Goal: Transaction & Acquisition: Purchase product/service

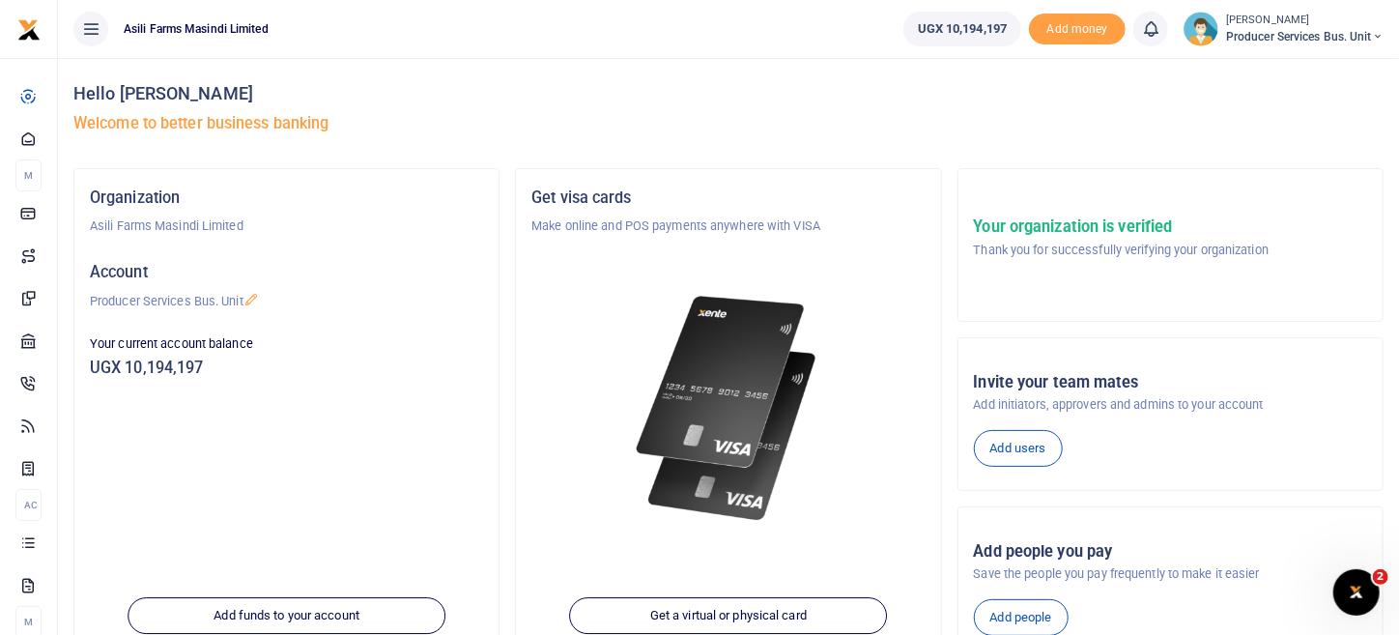
scroll to position [272, 0]
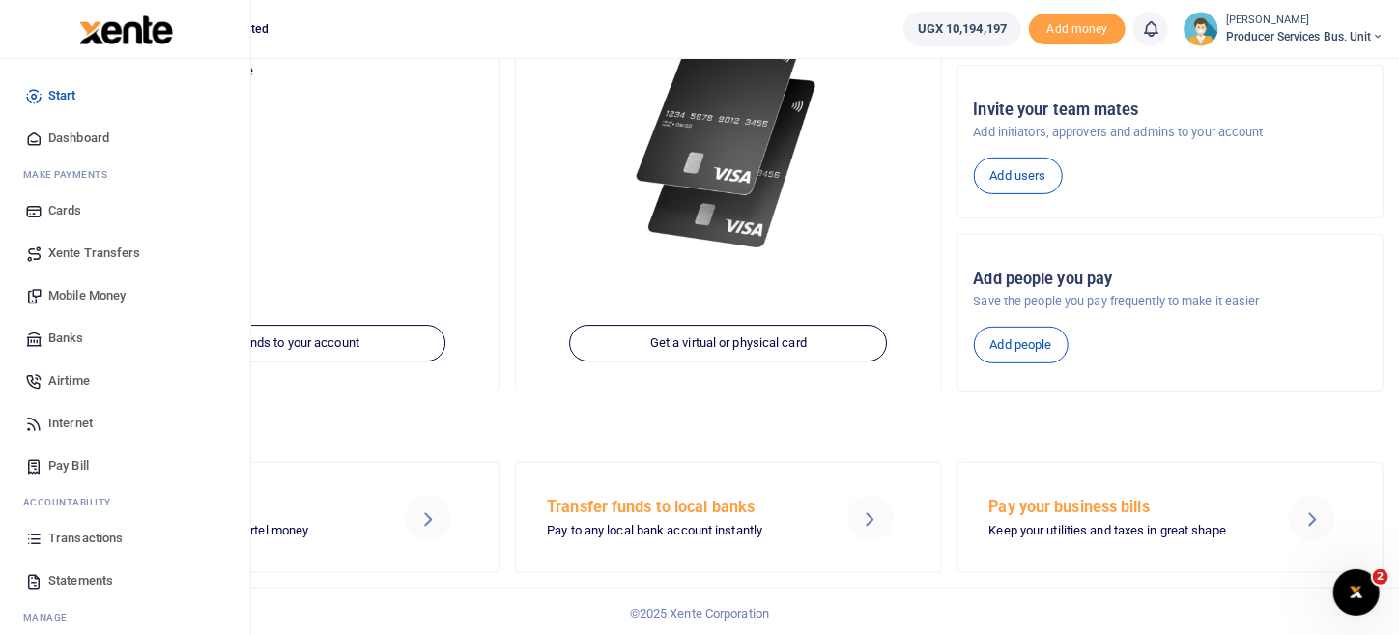
click at [126, 288] on span "Mobile Money" at bounding box center [86, 295] width 77 height 19
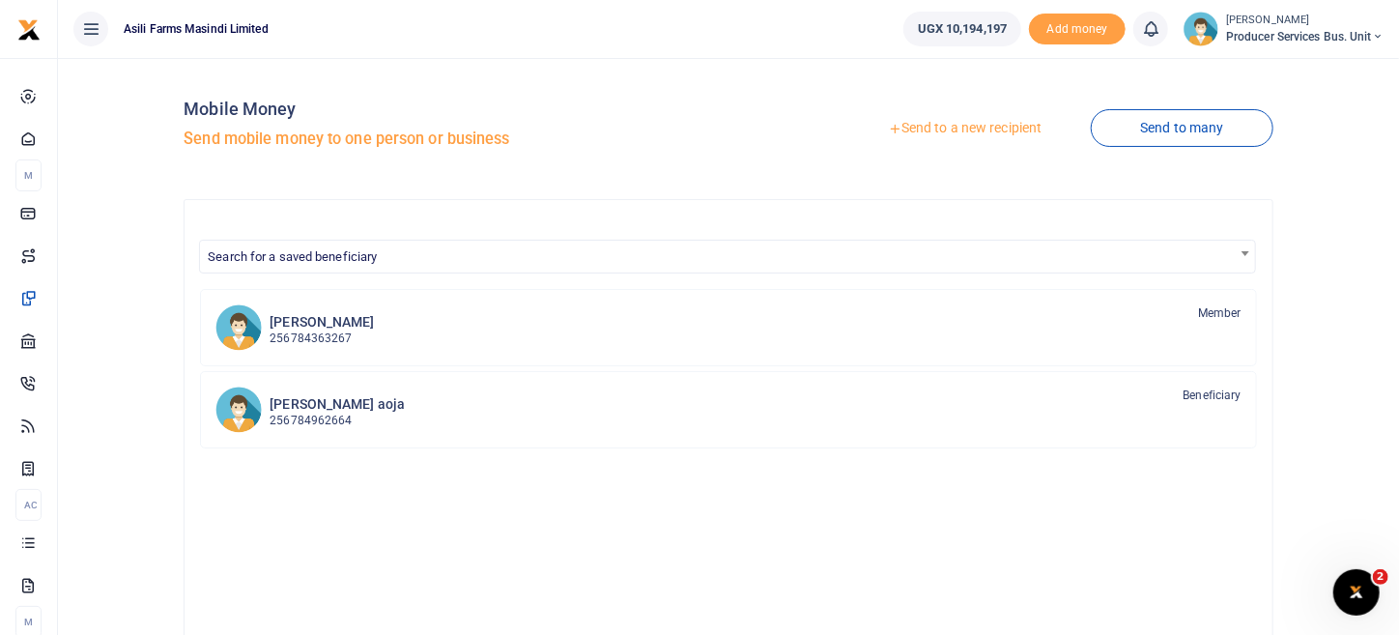
click at [994, 128] on link "Send to a new recipient" at bounding box center [964, 128] width 252 height 35
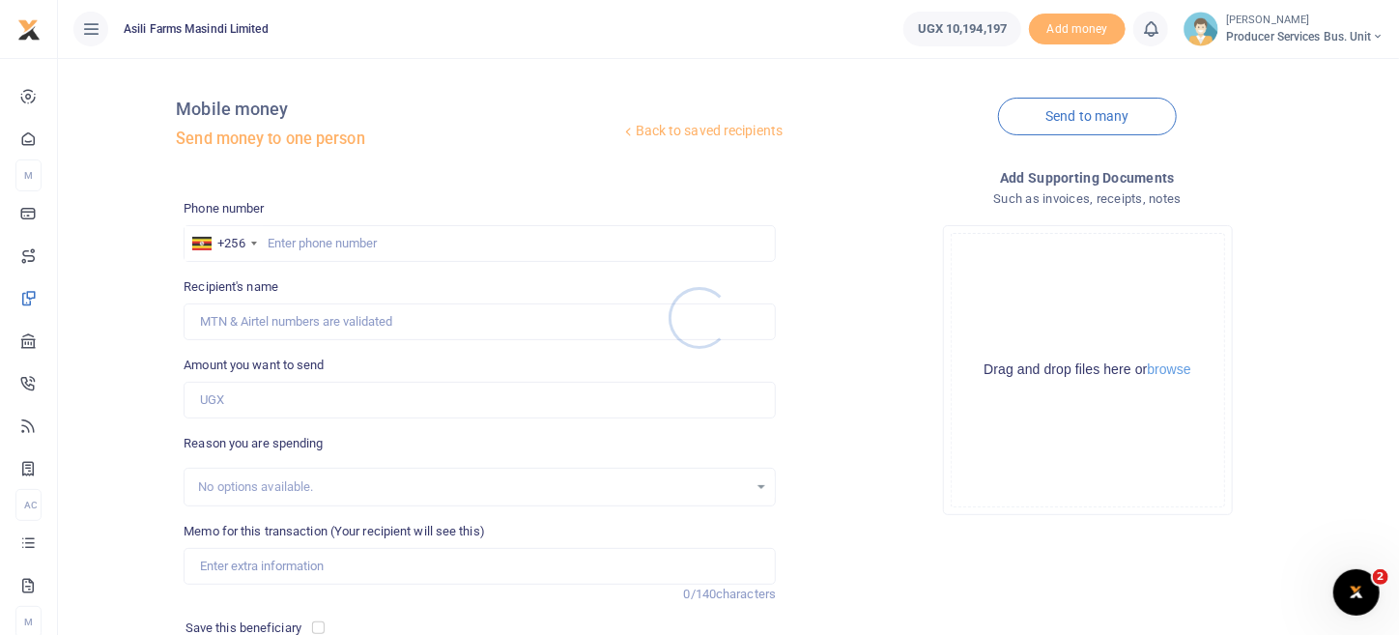
click at [366, 236] on div at bounding box center [699, 317] width 1399 height 635
click at [367, 244] on div at bounding box center [699, 317] width 1399 height 635
click at [374, 258] on input "text" at bounding box center [480, 243] width 592 height 37
click at [279, 243] on input "text" at bounding box center [480, 243] width 592 height 37
paste input "0780793049"
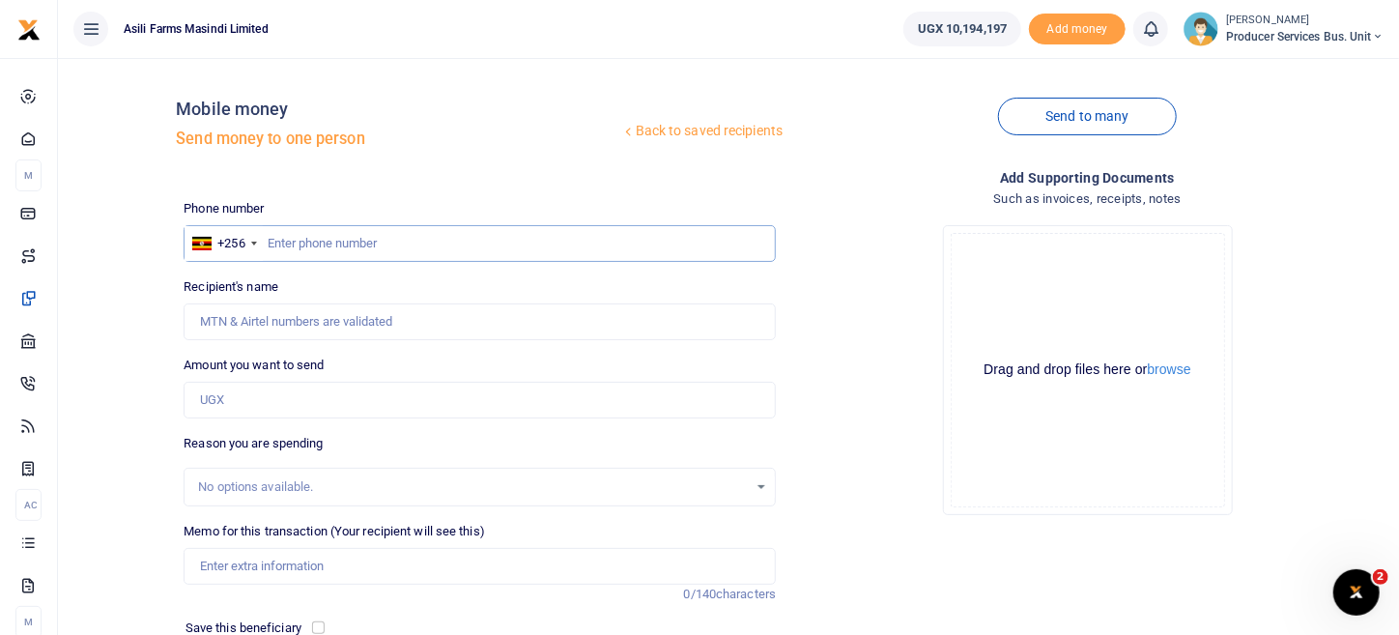
type input "0780793049"
type input "[PERSON_NAME]"
type input "0780793049"
click at [232, 398] on input "Amount you want to send" at bounding box center [480, 400] width 592 height 37
click at [263, 384] on input "Amount you want to send" at bounding box center [480, 400] width 592 height 37
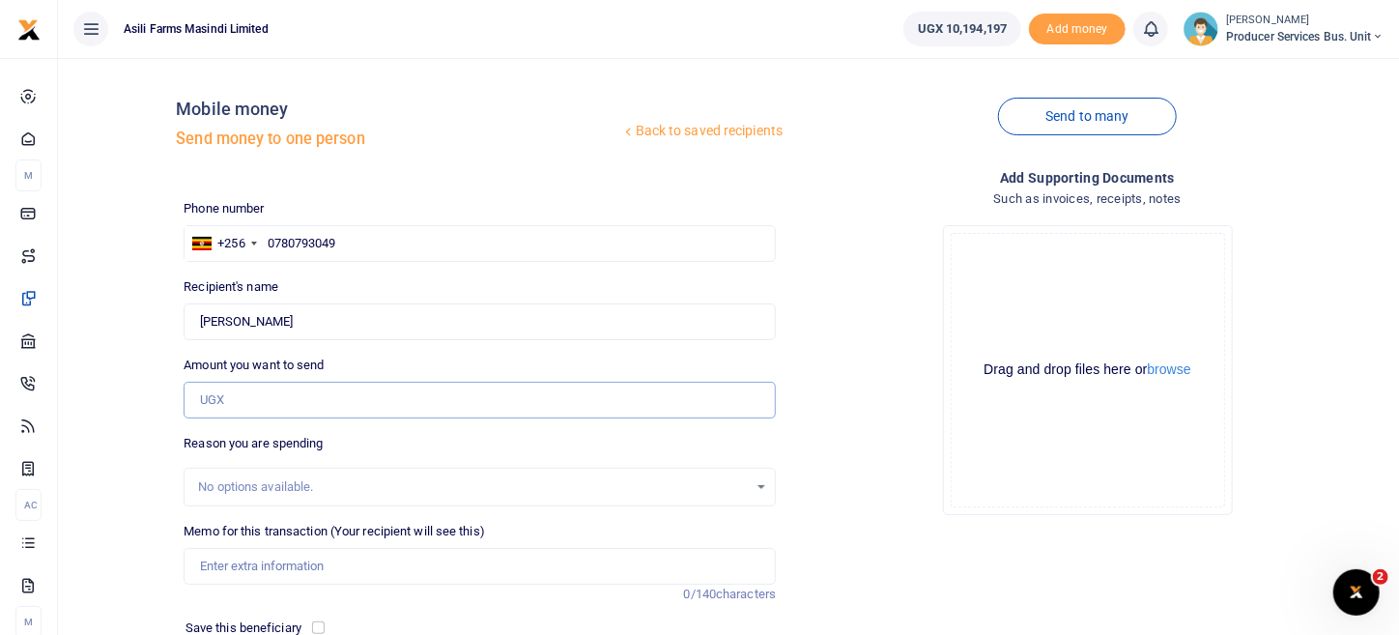
paste input "2938506"
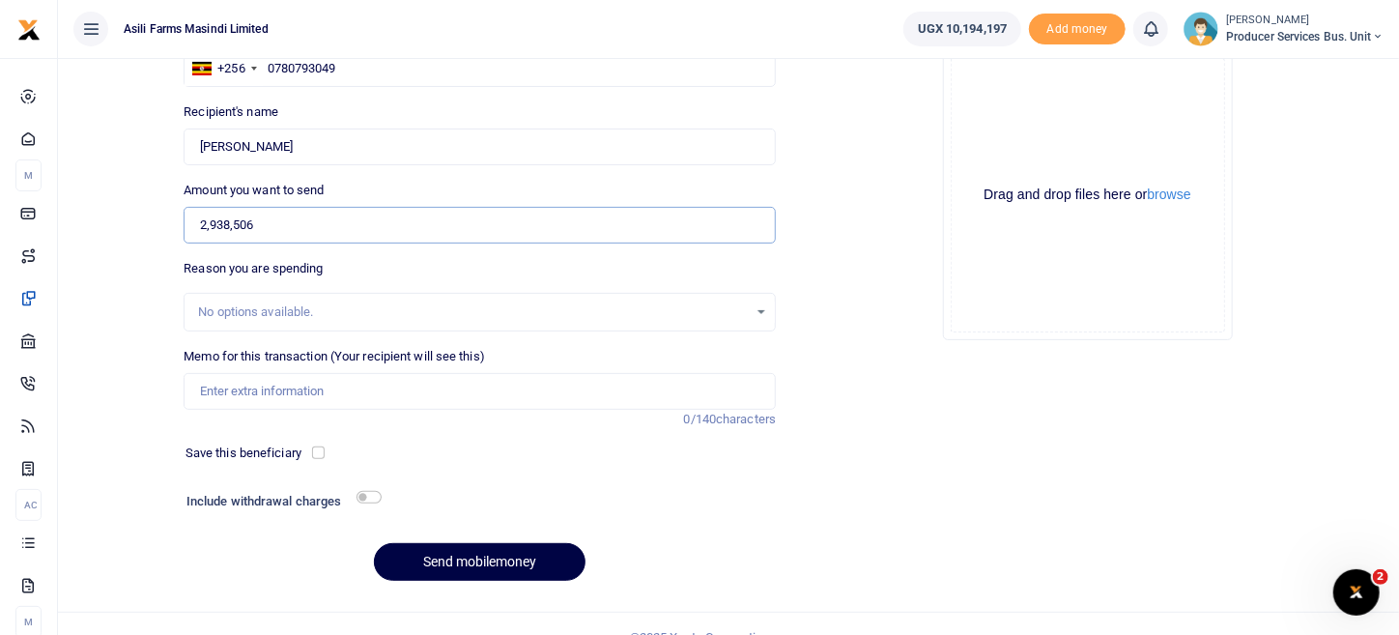
scroll to position [193, 0]
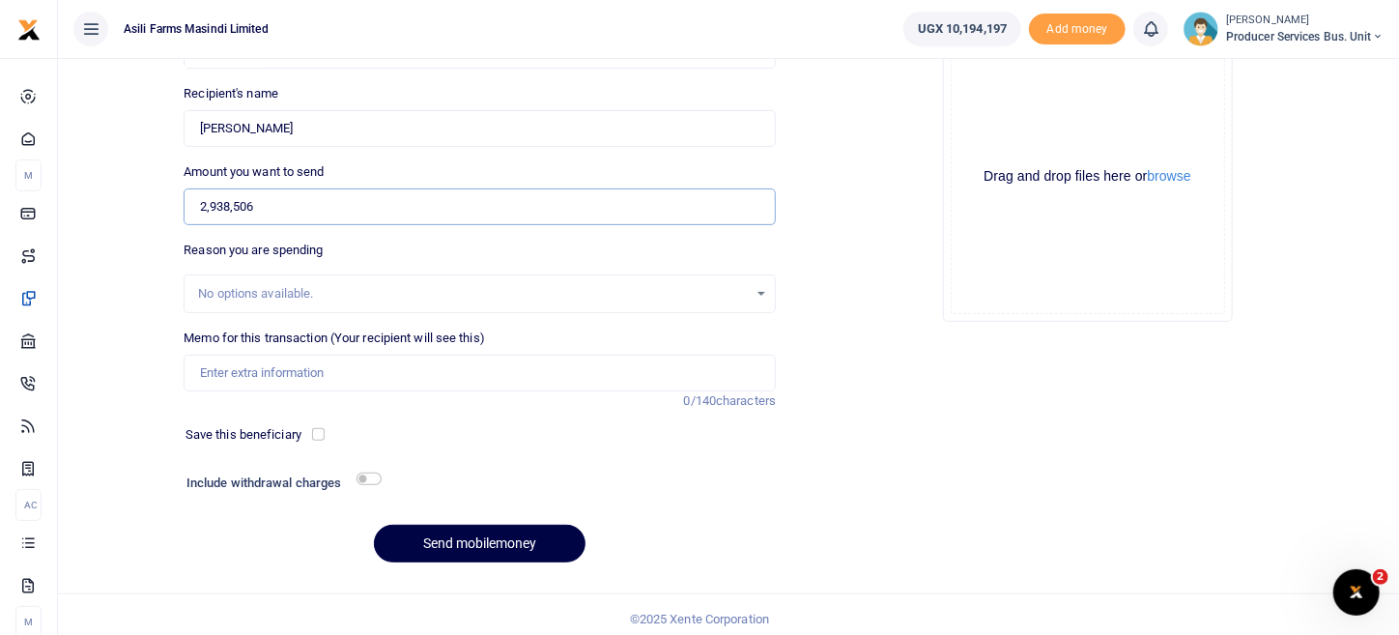
type input "2,938,506"
click at [368, 483] on div "Include withdrawal charges" at bounding box center [481, 484] width 605 height 31
click at [369, 475] on input "checkbox" at bounding box center [368, 478] width 25 height 13
checkbox input "true"
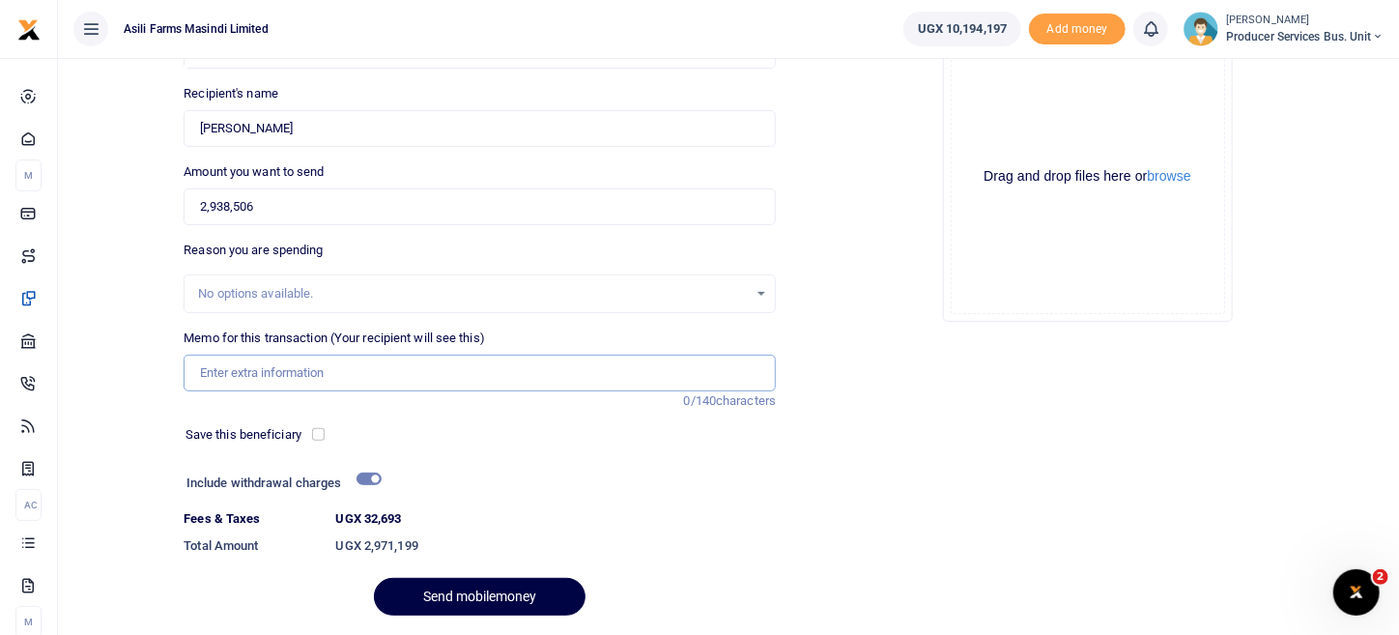
click at [231, 371] on input "Memo for this transaction (Your recipient will see this)" at bounding box center [480, 372] width 592 height 37
type input "Transportation of GUD inputs 3rd phase"
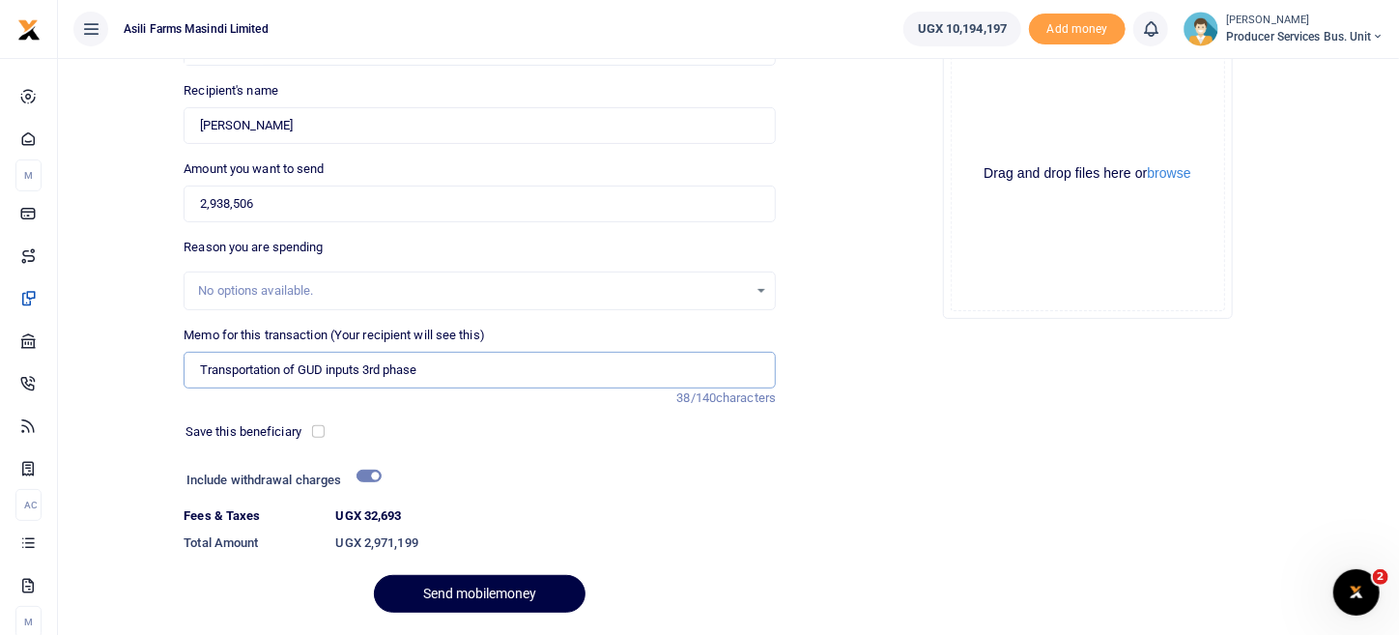
scroll to position [253, 0]
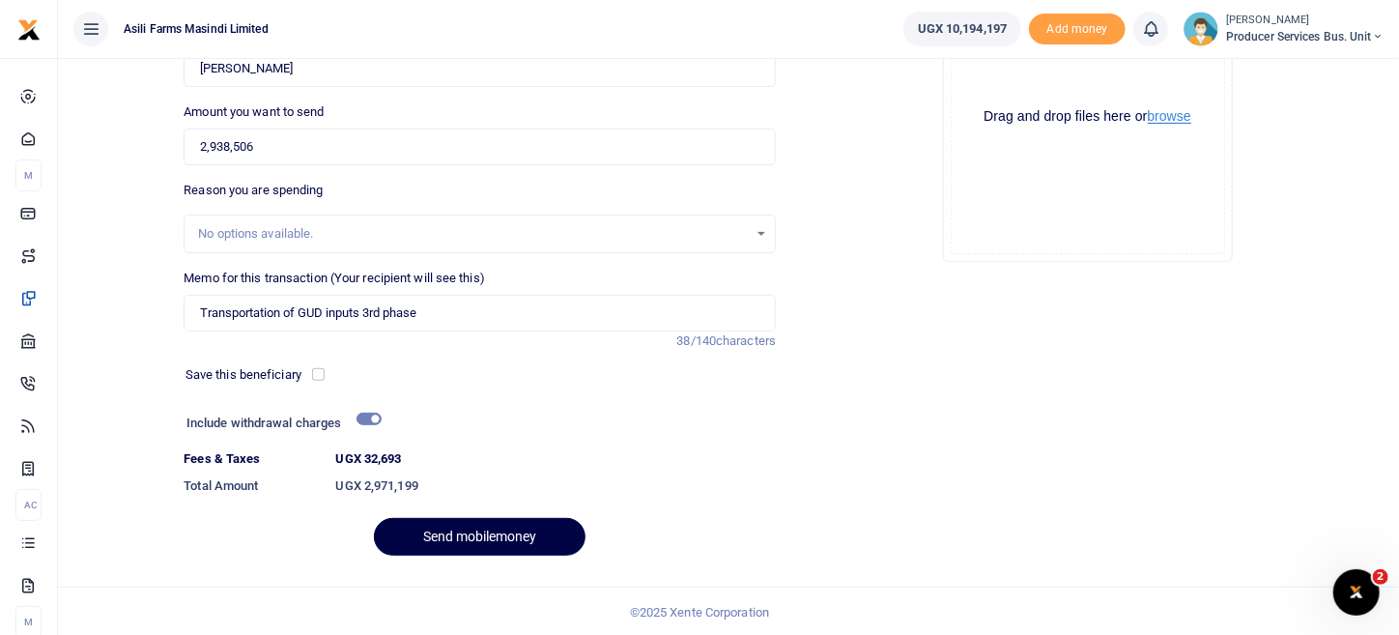
click at [1166, 123] on button "browse" at bounding box center [1169, 116] width 43 height 14
click at [518, 541] on button "Send mobilemoney" at bounding box center [480, 537] width 212 height 38
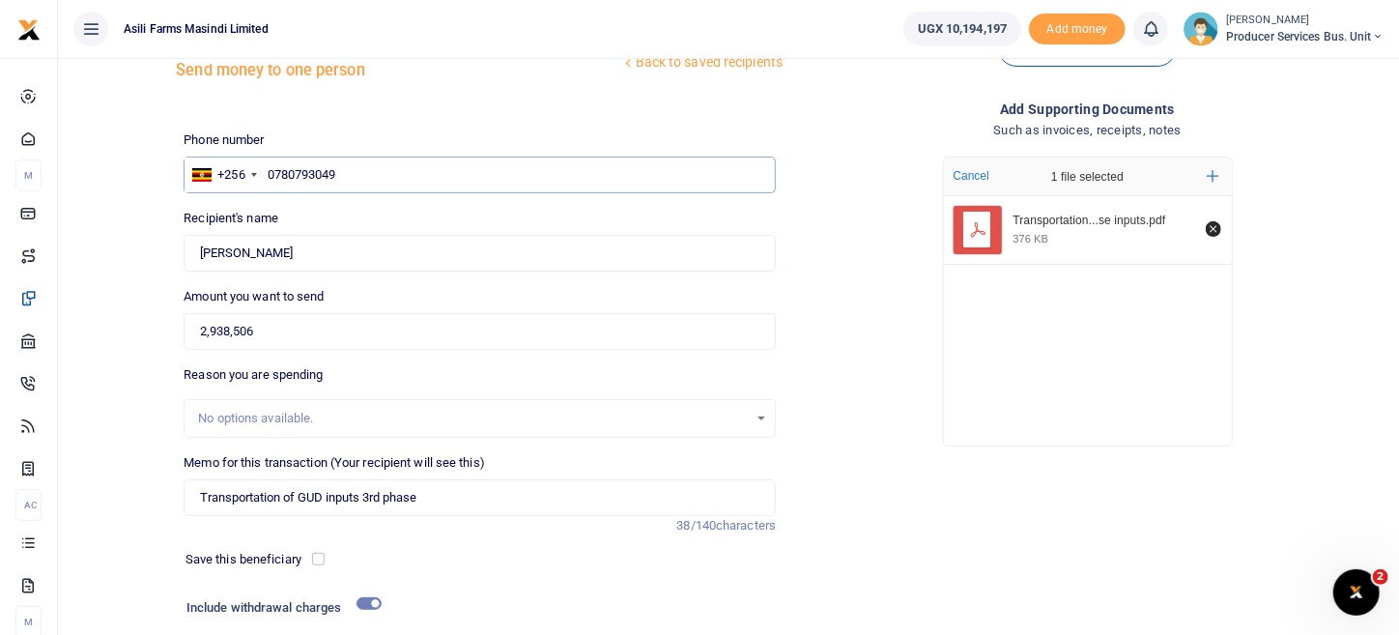
scroll to position [0, 0]
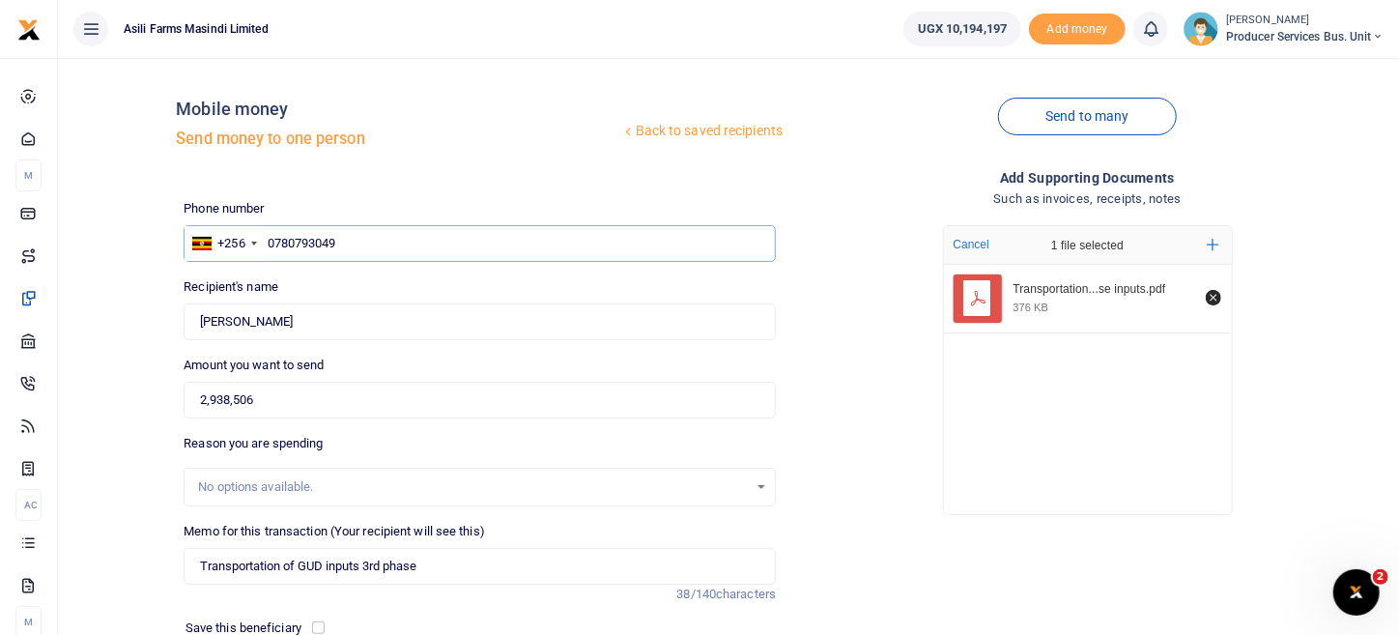
click at [271, 241] on input "0780793049" at bounding box center [480, 243] width 592 height 37
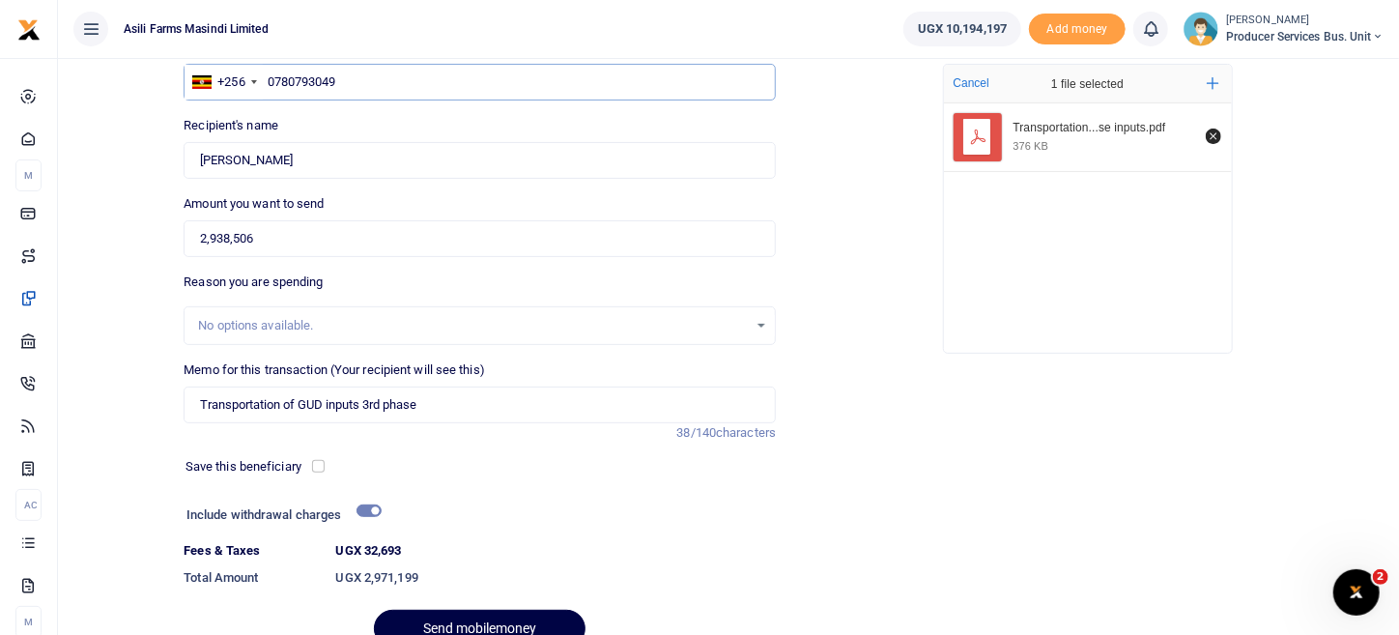
scroll to position [253, 0]
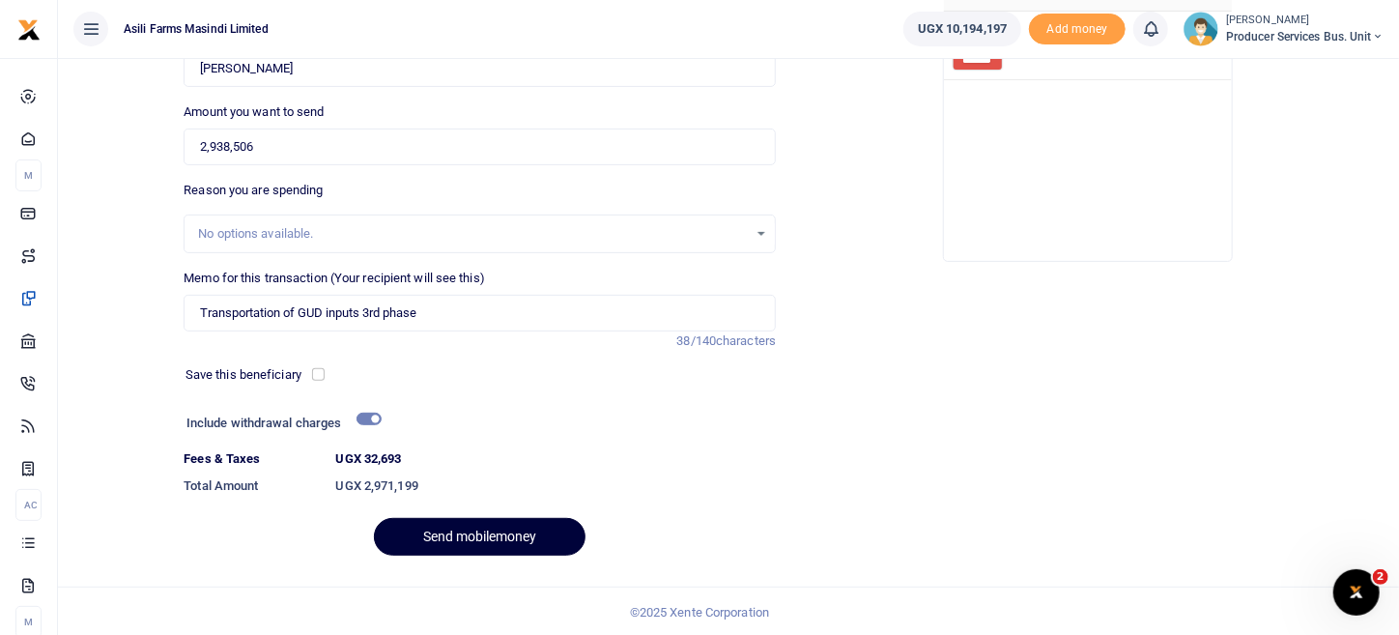
type input "0780793049"
click at [464, 533] on button "Send mobilemoney" at bounding box center [480, 537] width 212 height 38
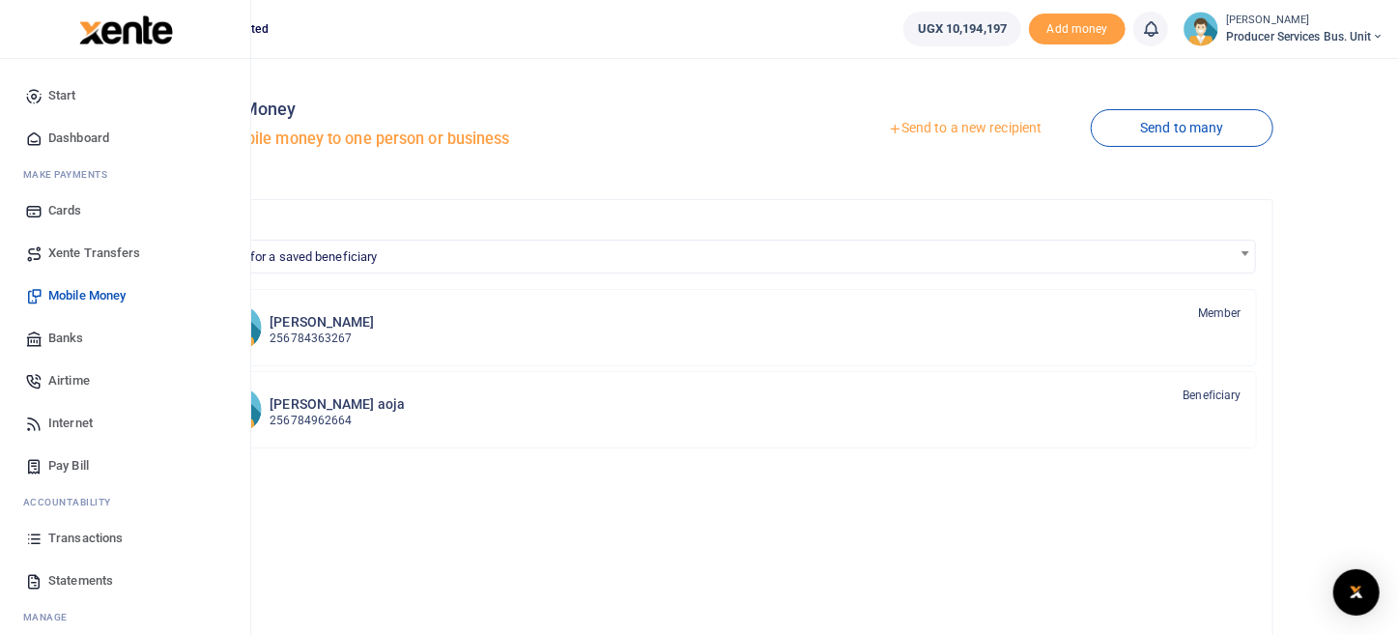
click at [89, 543] on span "Transactions" at bounding box center [85, 537] width 74 height 19
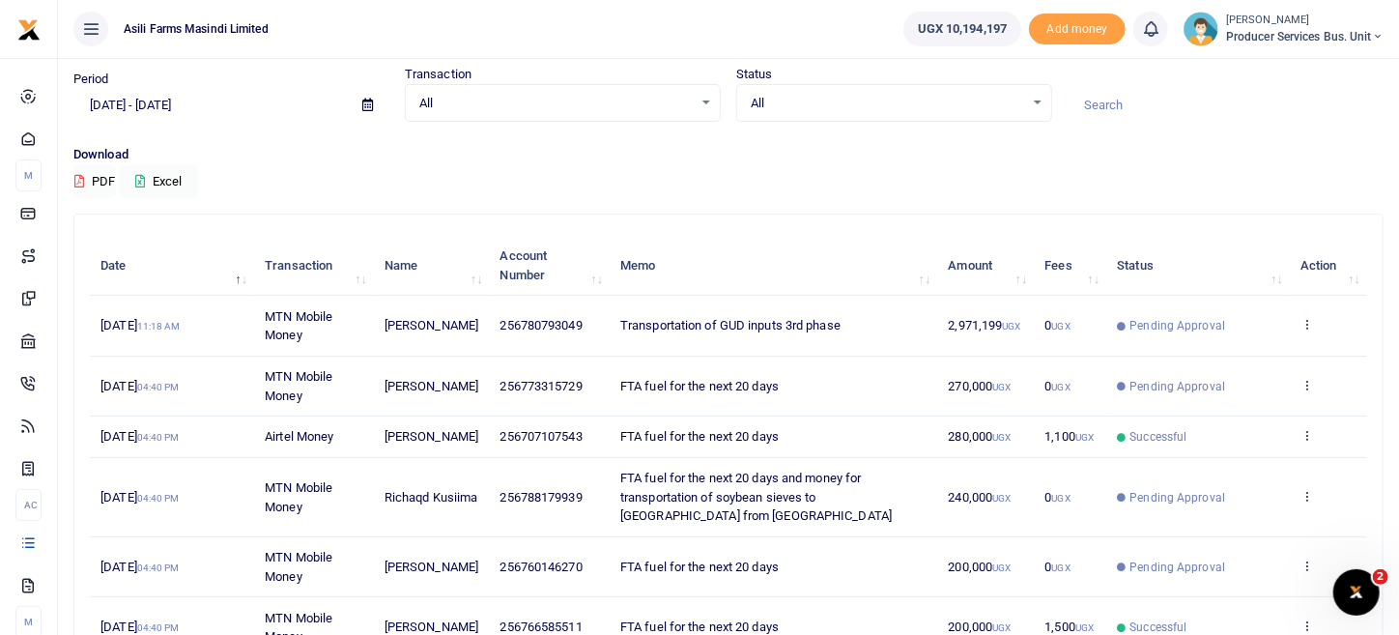
scroll to position [96, 0]
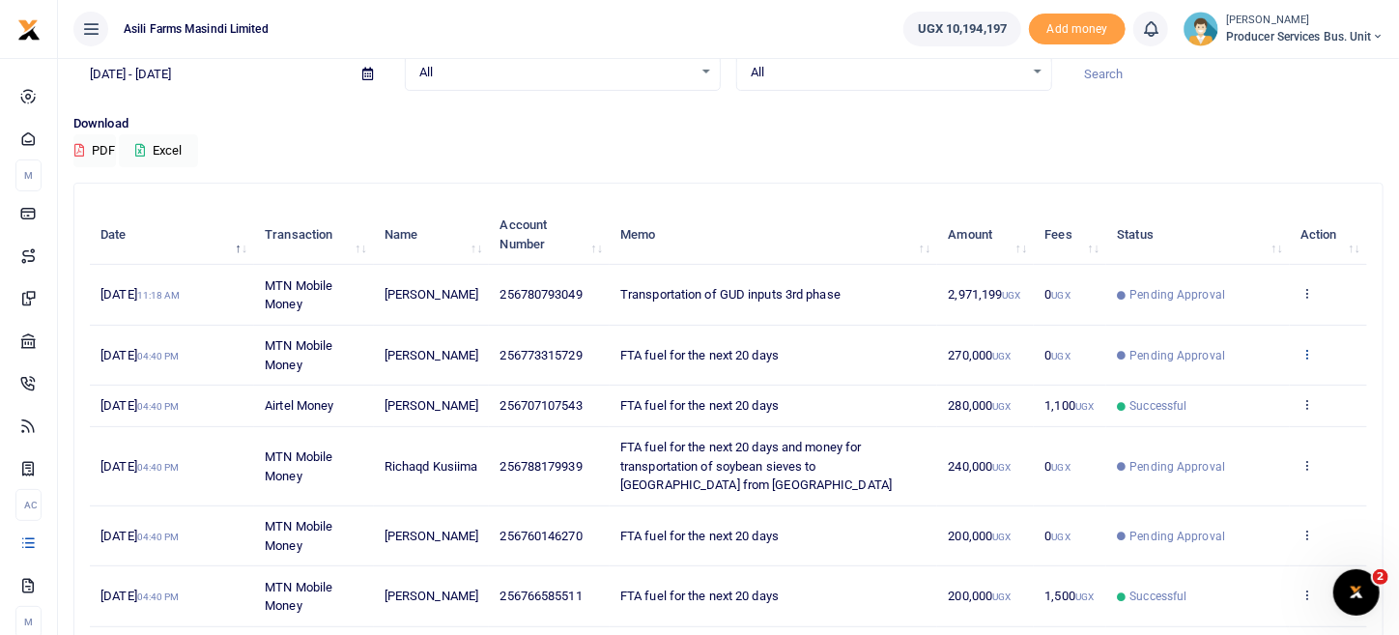
click at [1308, 354] on icon at bounding box center [1306, 354] width 13 height 14
click at [1246, 372] on link "View details" at bounding box center [1236, 385] width 153 height 27
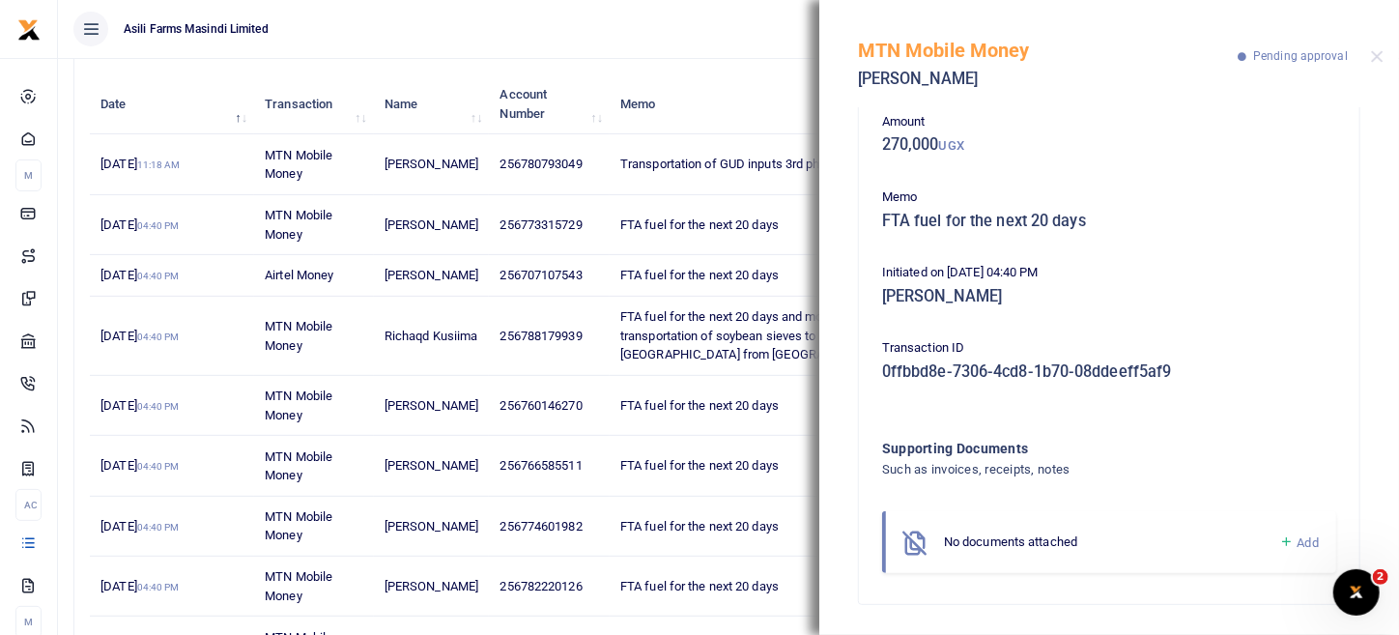
scroll to position [290, 0]
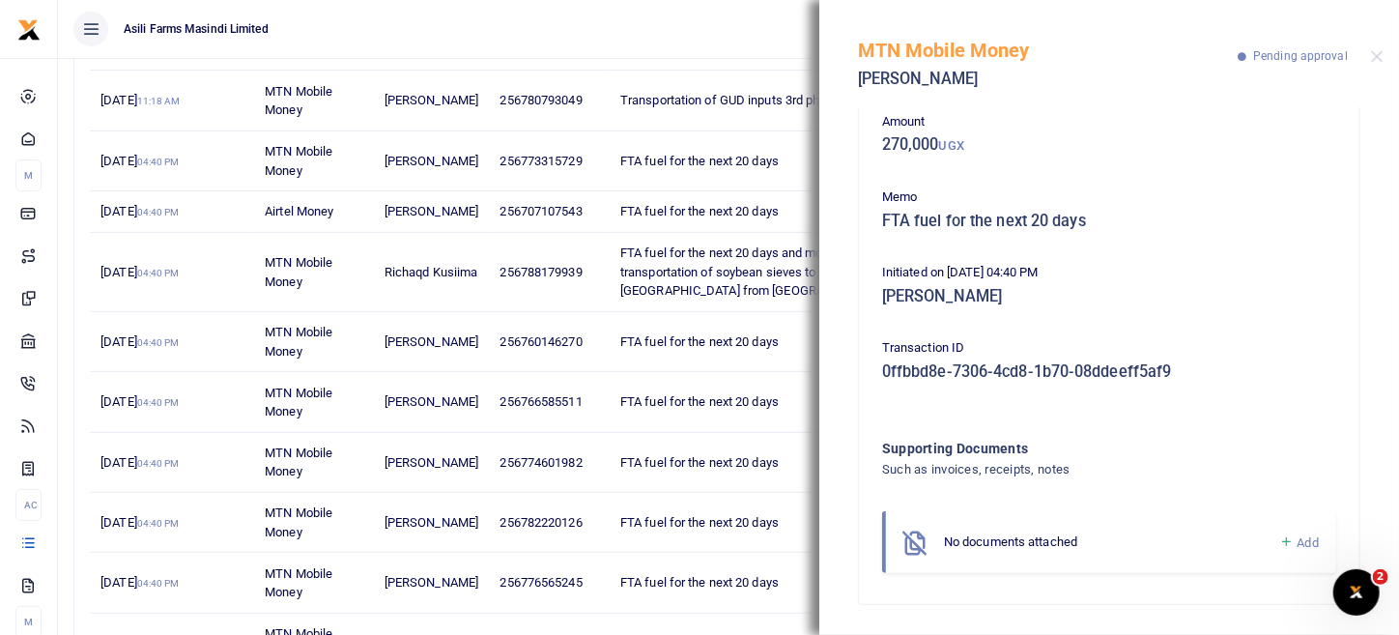
click at [1297, 545] on span "Add" at bounding box center [1307, 542] width 21 height 14
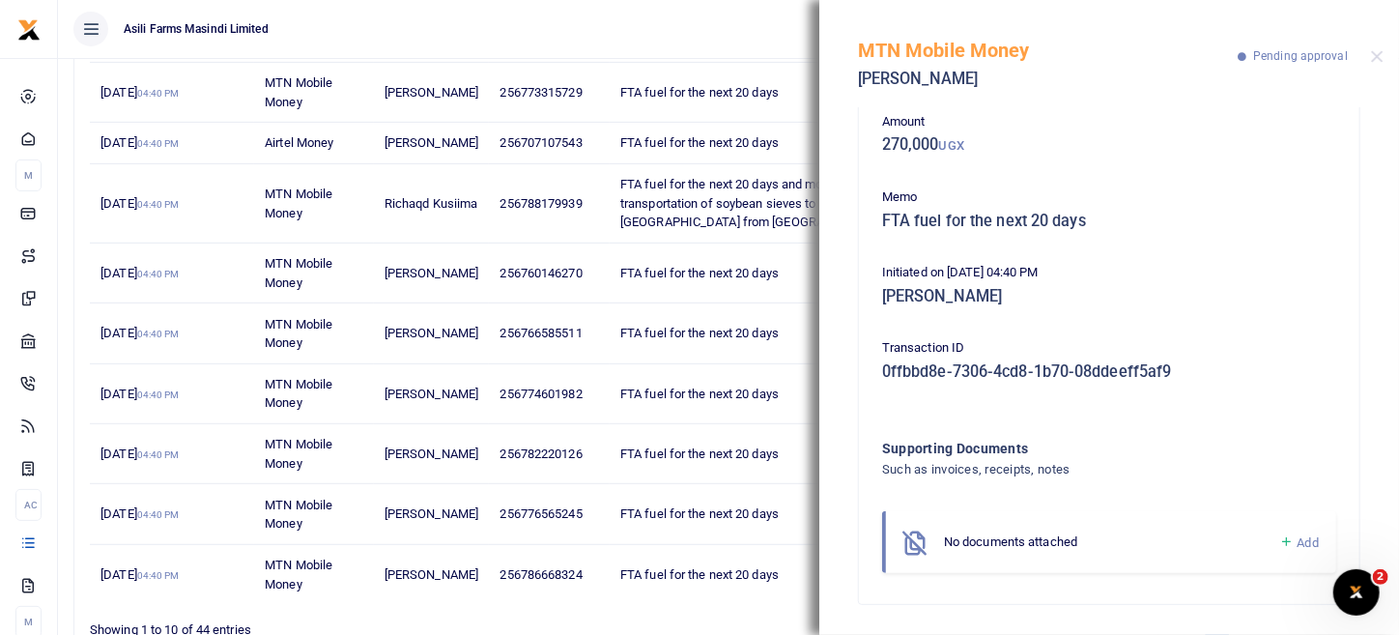
scroll to position [386, 0]
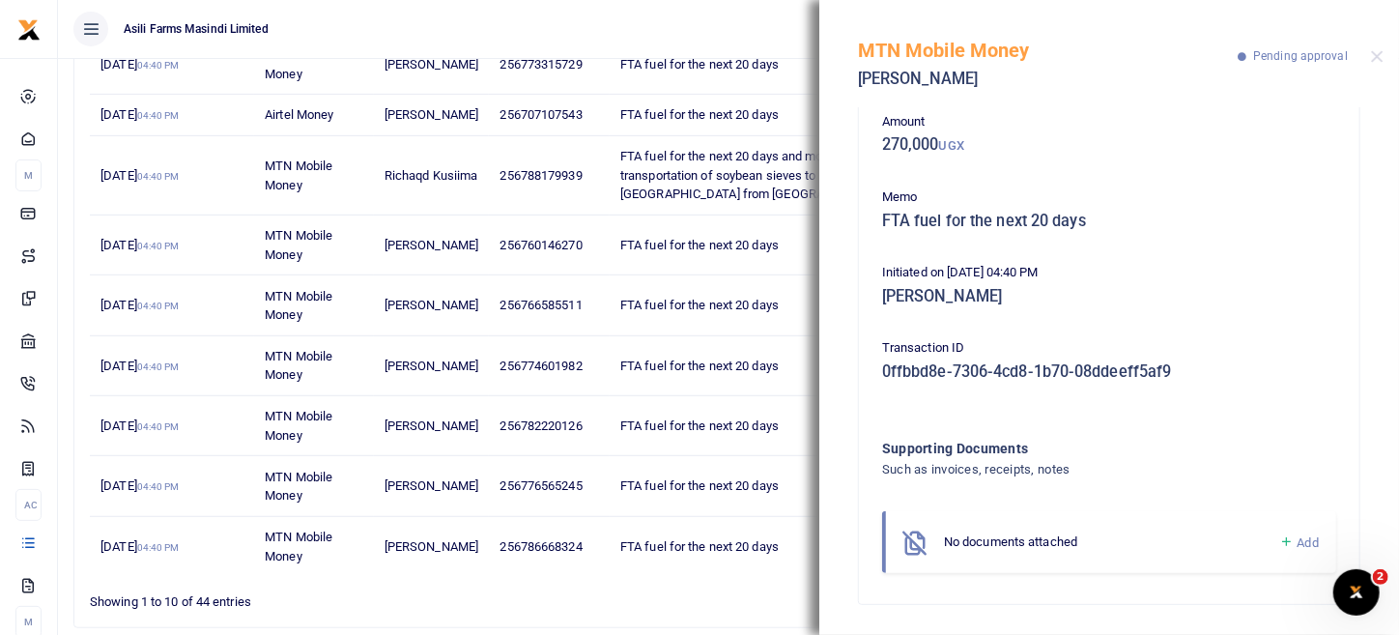
click at [1297, 539] on span "Add" at bounding box center [1307, 542] width 21 height 14
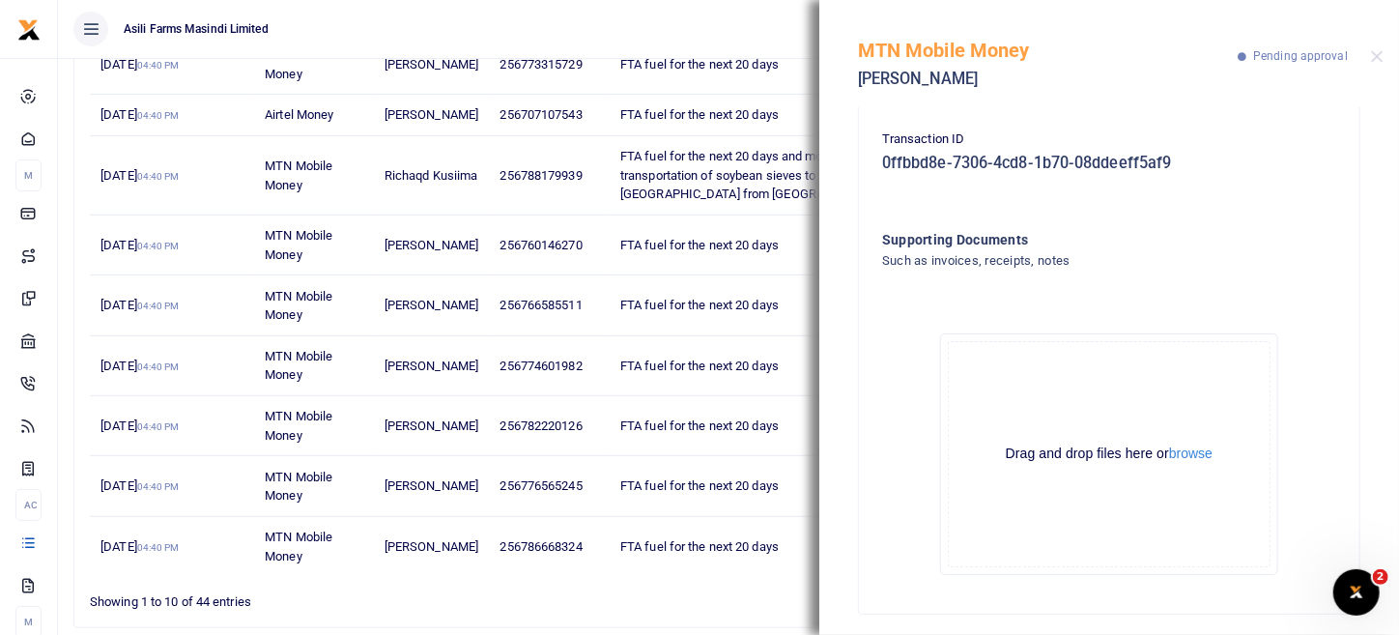
scroll to position [316, 0]
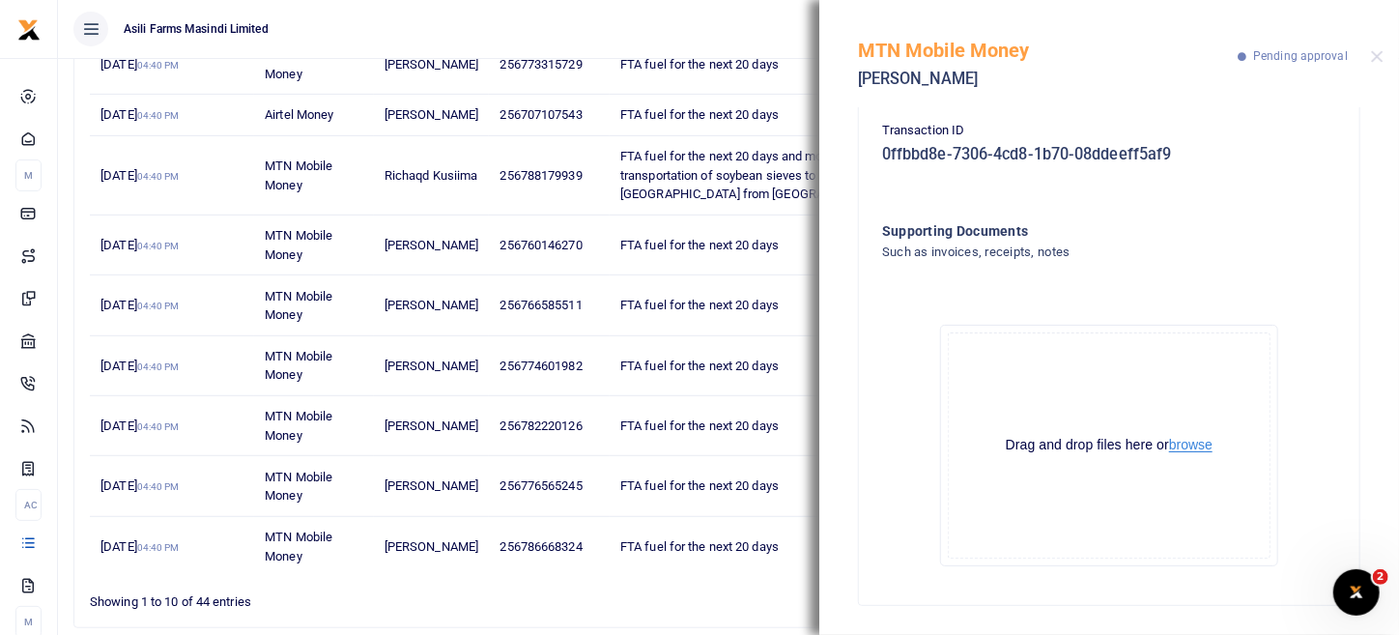
click at [1186, 445] on button "browse" at bounding box center [1190, 445] width 43 height 14
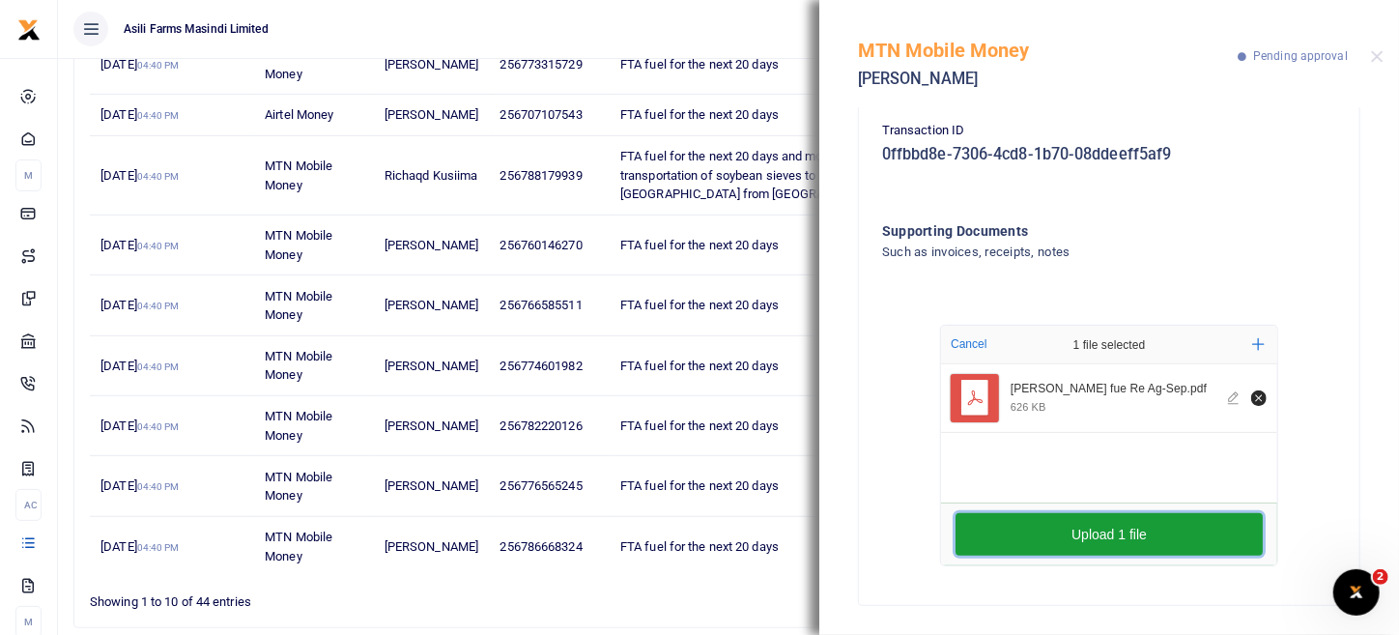
click at [1093, 537] on button "Upload 1 file" at bounding box center [1108, 534] width 307 height 43
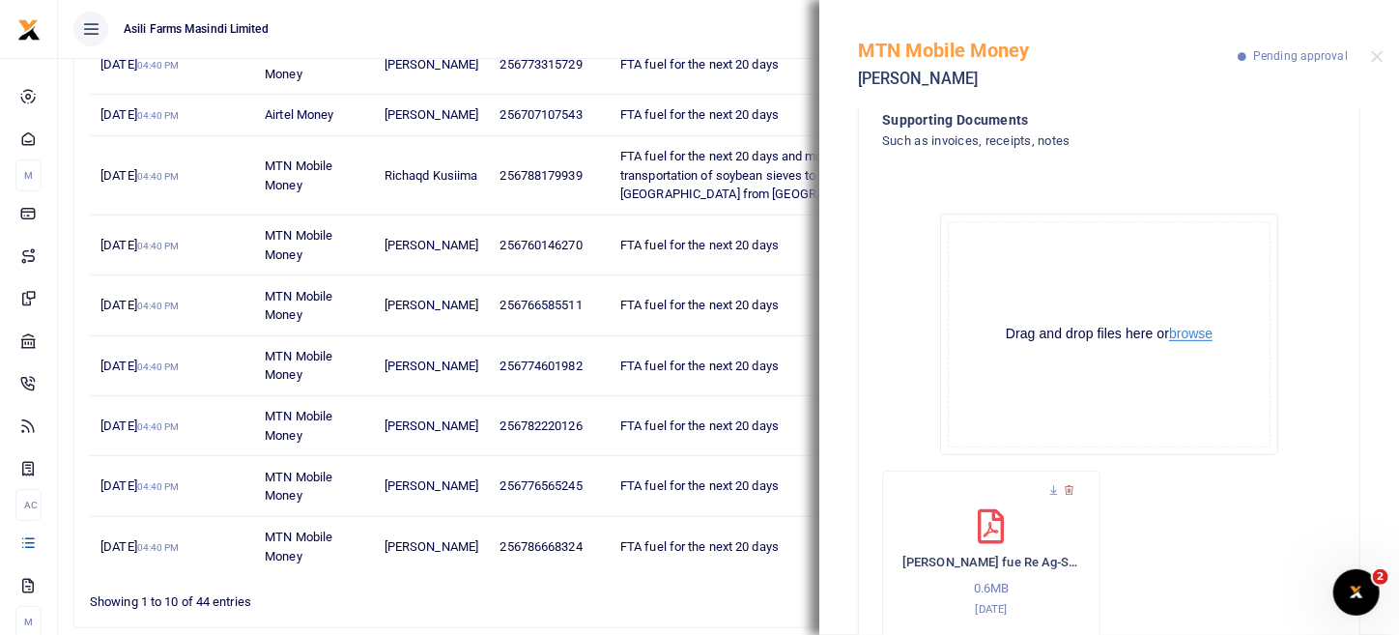
scroll to position [500, 0]
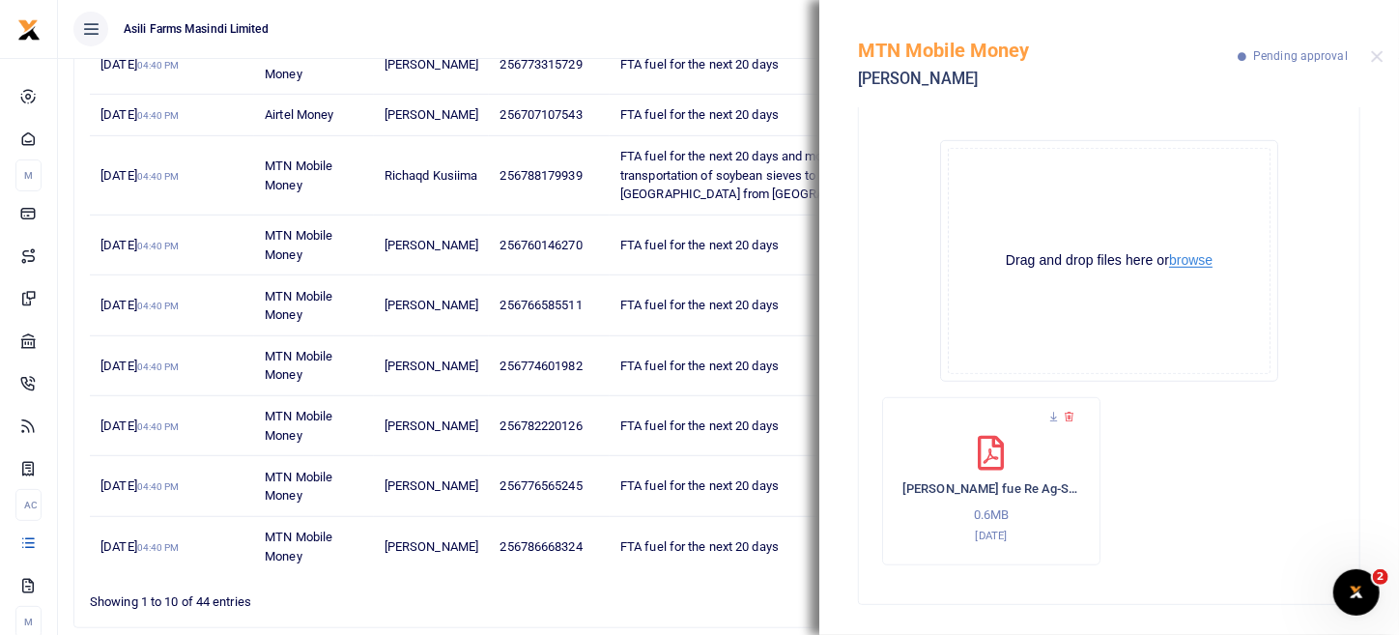
click at [1191, 263] on button "browse" at bounding box center [1190, 260] width 43 height 14
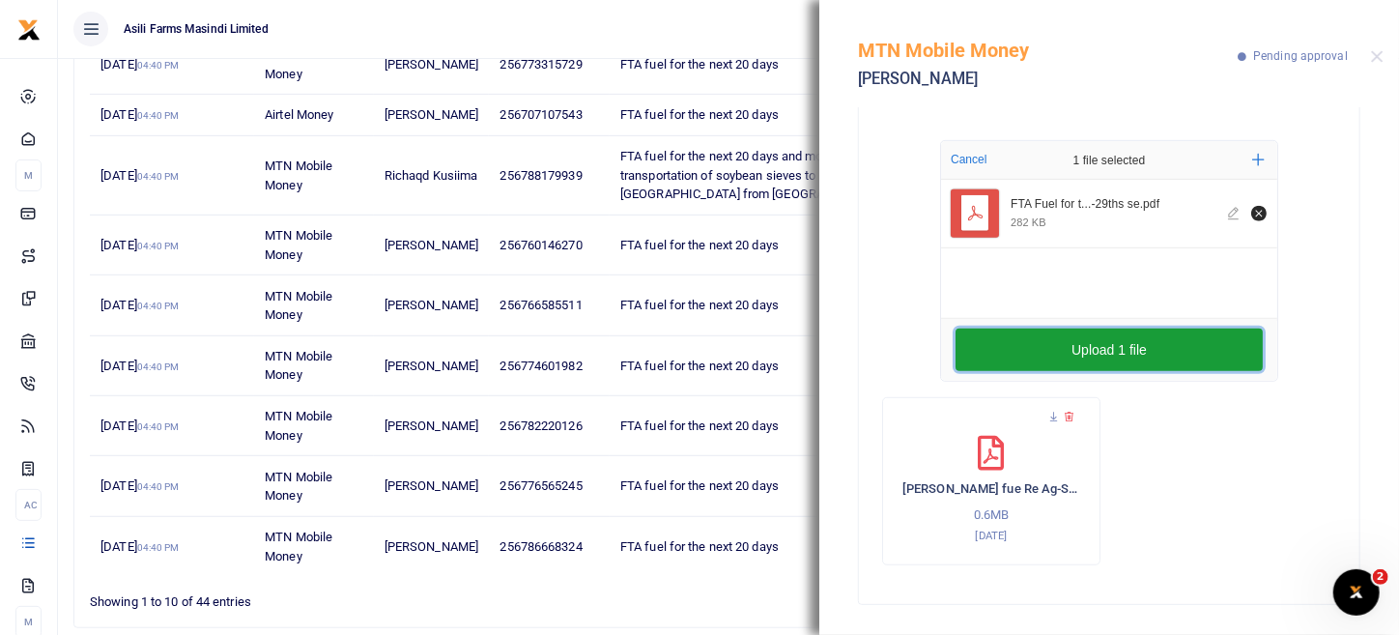
click at [1130, 357] on button "Upload 1 file" at bounding box center [1108, 349] width 307 height 43
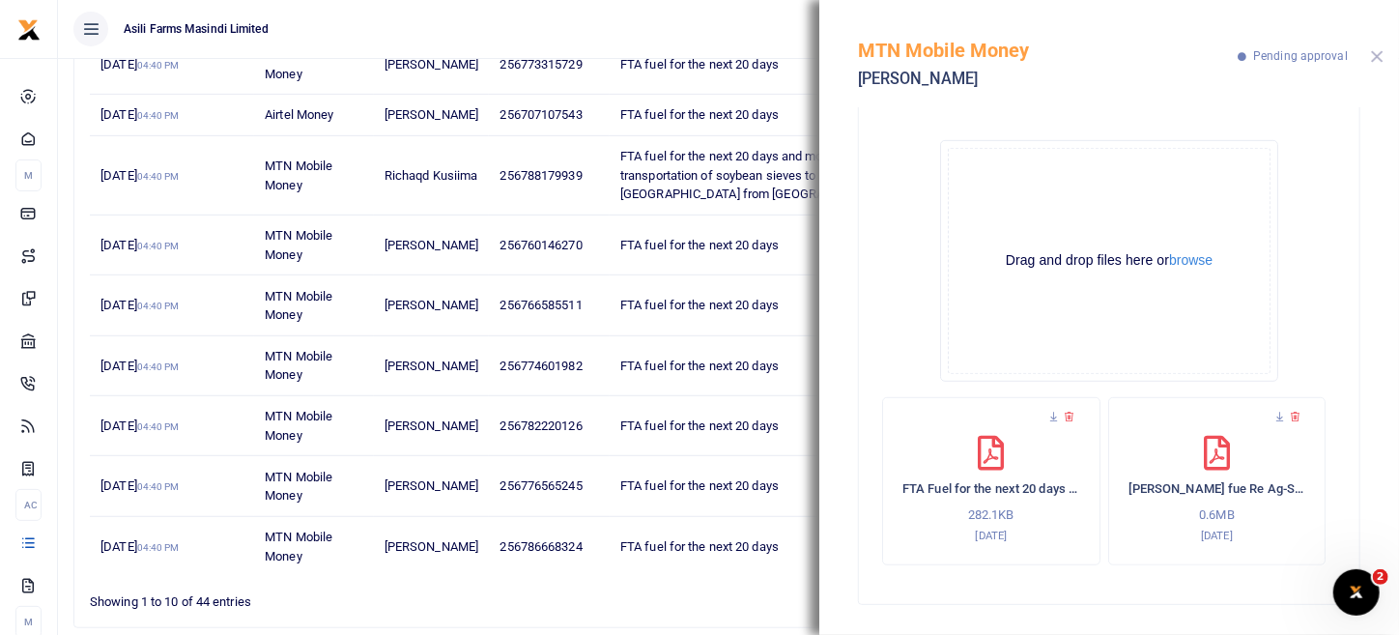
click at [1380, 62] on button "Close" at bounding box center [1377, 56] width 13 height 13
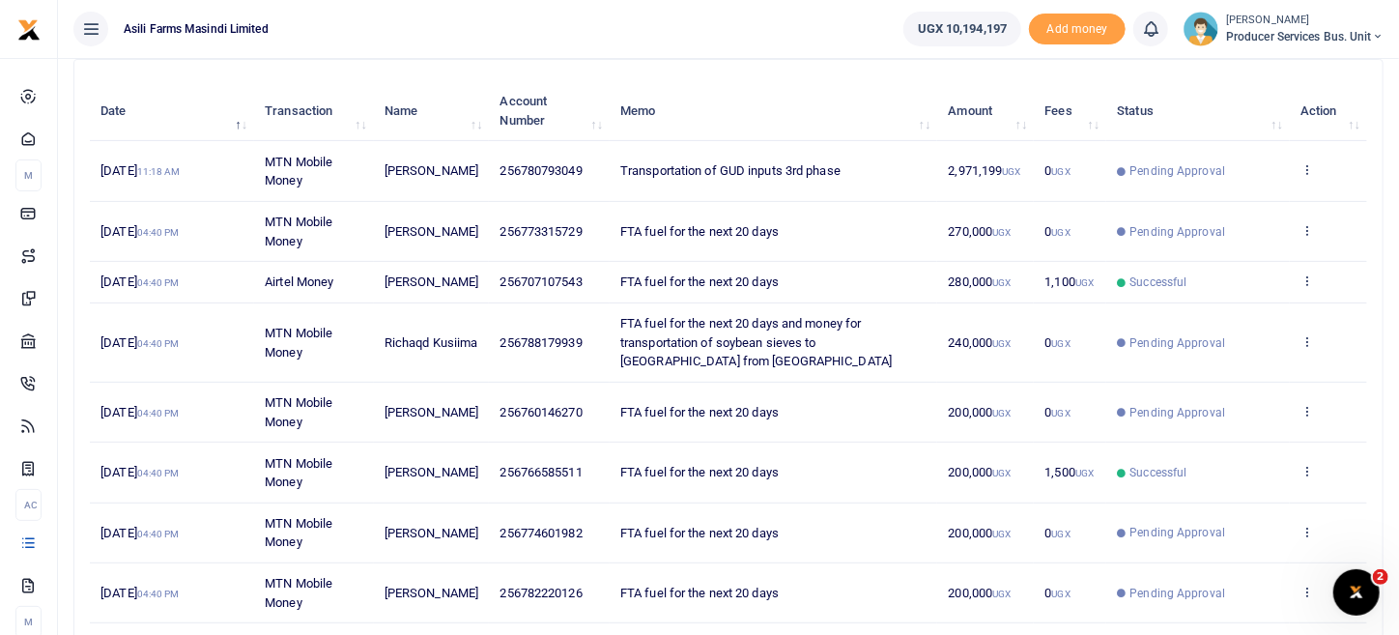
scroll to position [193, 0]
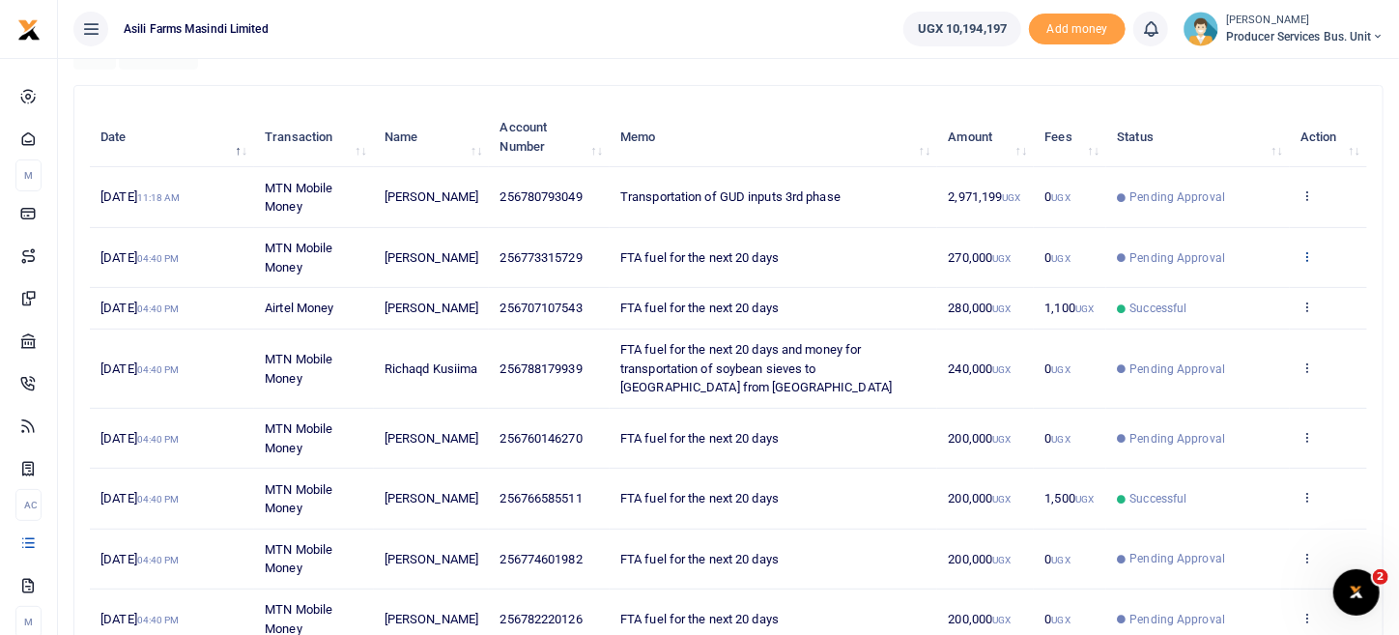
click at [1310, 253] on icon at bounding box center [1306, 256] width 13 height 14
click at [1263, 283] on link "View details" at bounding box center [1236, 287] width 153 height 27
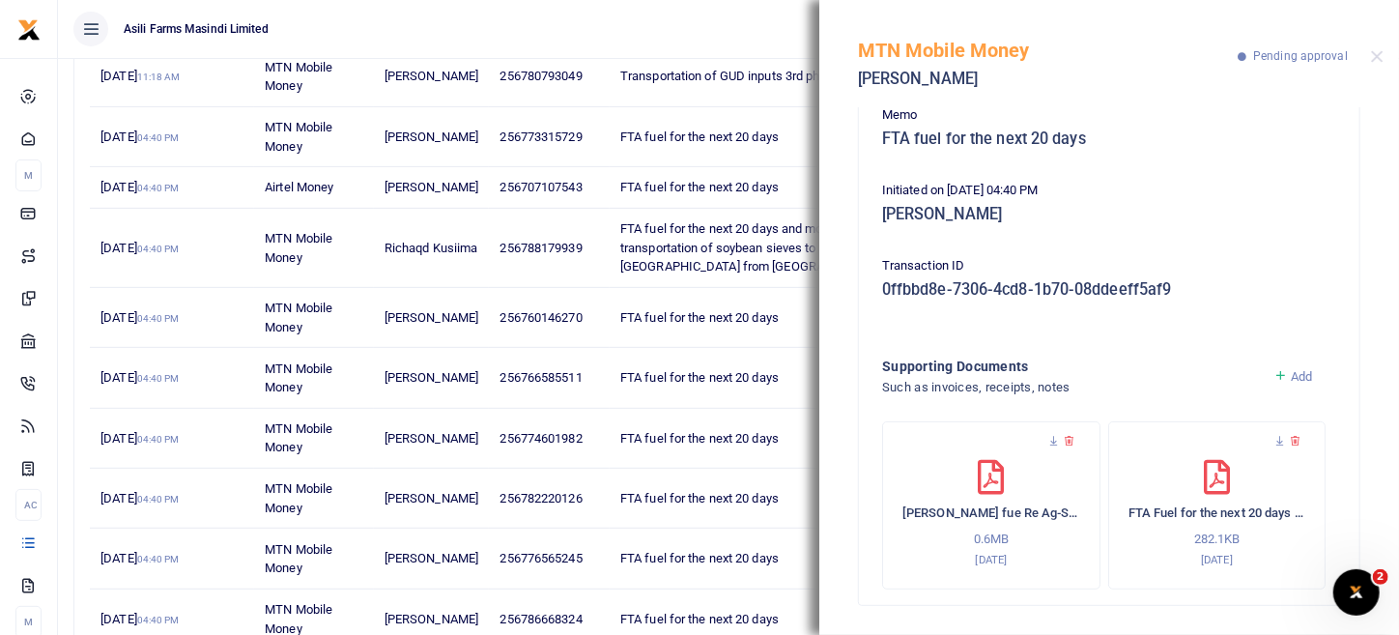
scroll to position [475, 0]
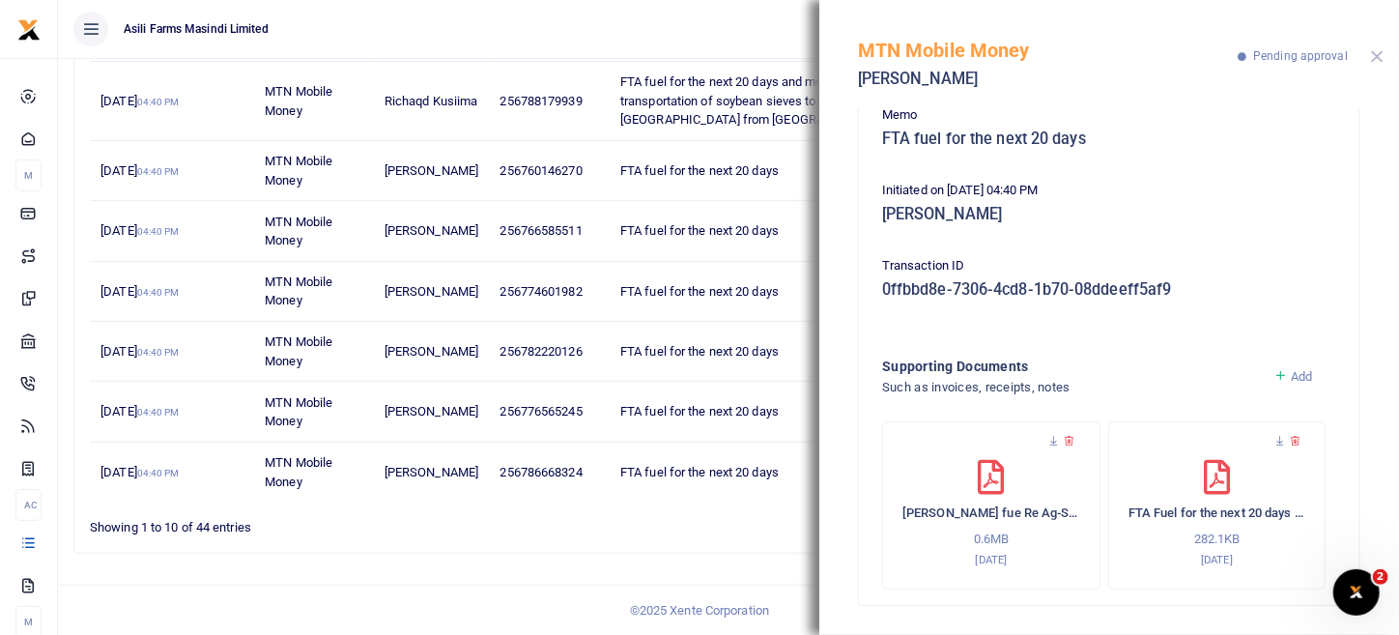
click at [1371, 58] on button "Close" at bounding box center [1377, 56] width 13 height 13
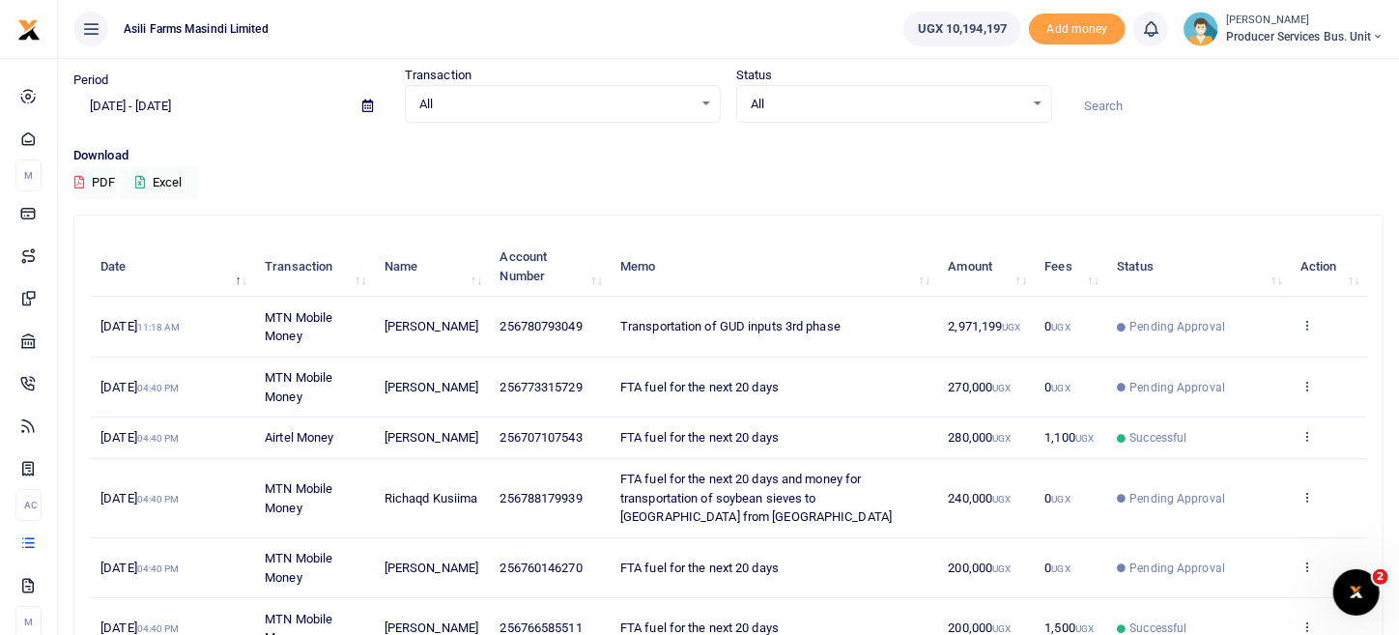
scroll to position [96, 0]
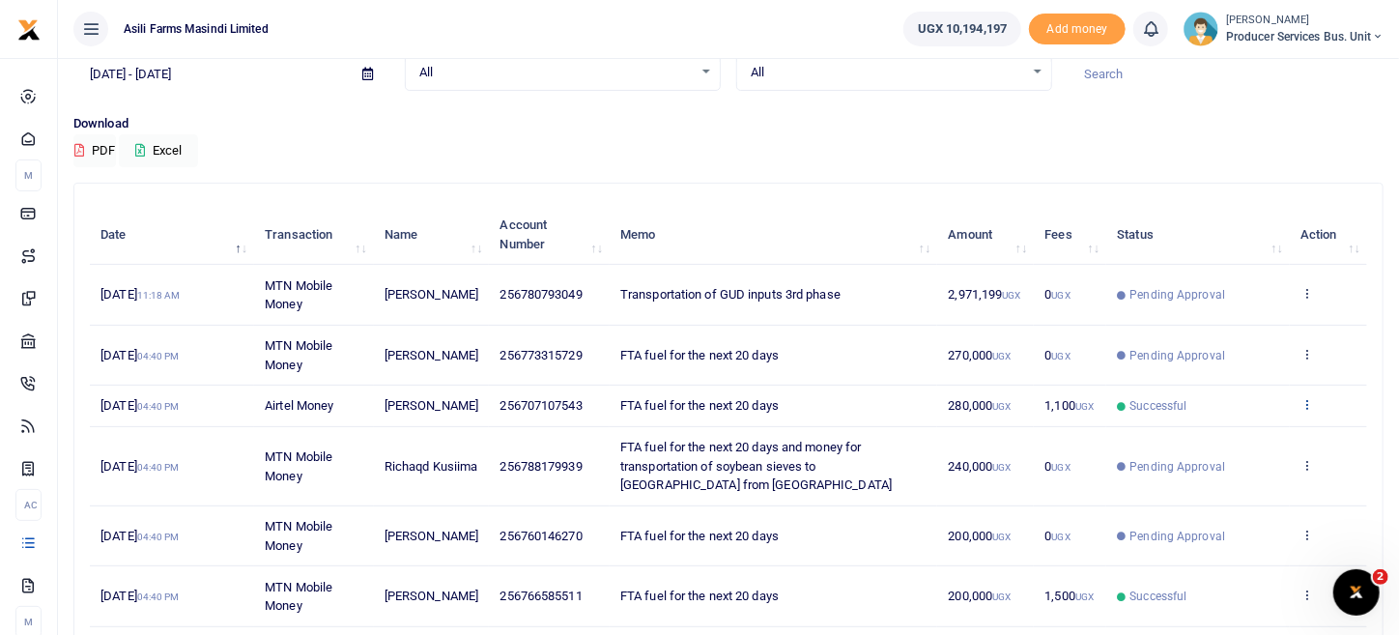
click at [1301, 406] on icon at bounding box center [1306, 404] width 13 height 14
click at [1217, 442] on link "View details" at bounding box center [1236, 445] width 153 height 27
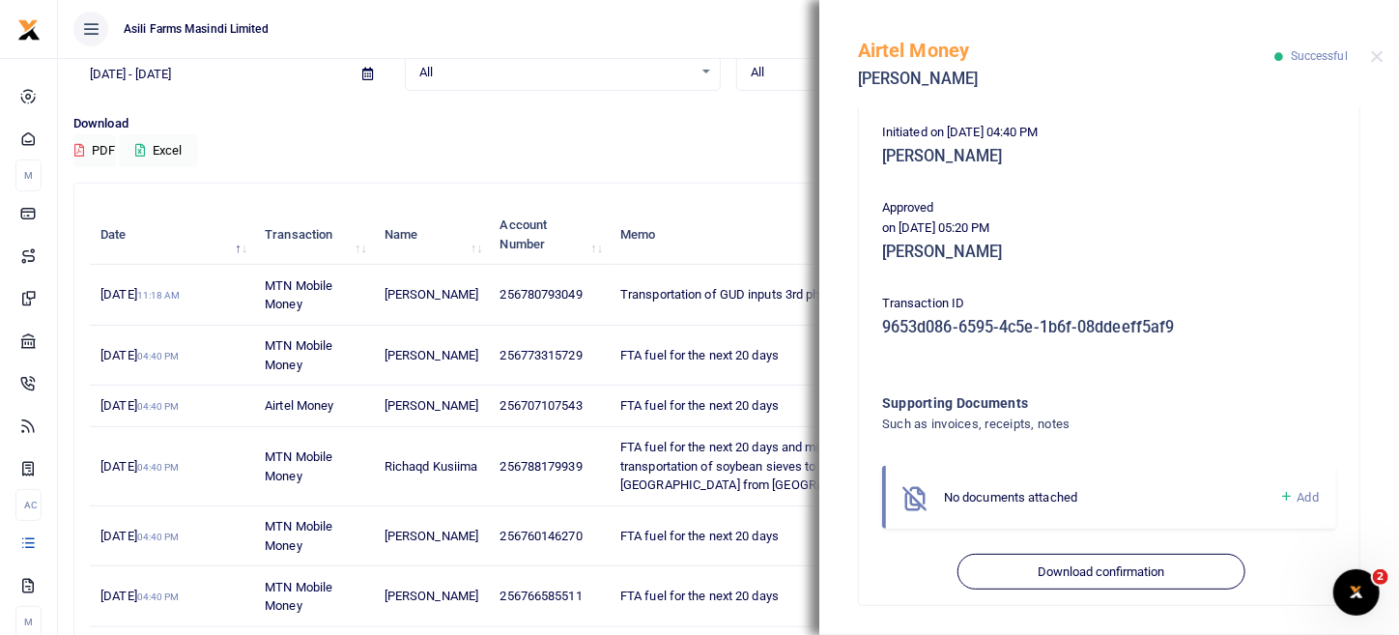
scroll to position [391, 0]
click at [1297, 497] on span "Add" at bounding box center [1307, 496] width 21 height 14
click at [1044, 500] on span "No documents attached" at bounding box center [1010, 496] width 133 height 14
click at [1297, 497] on span "Add" at bounding box center [1307, 496] width 21 height 14
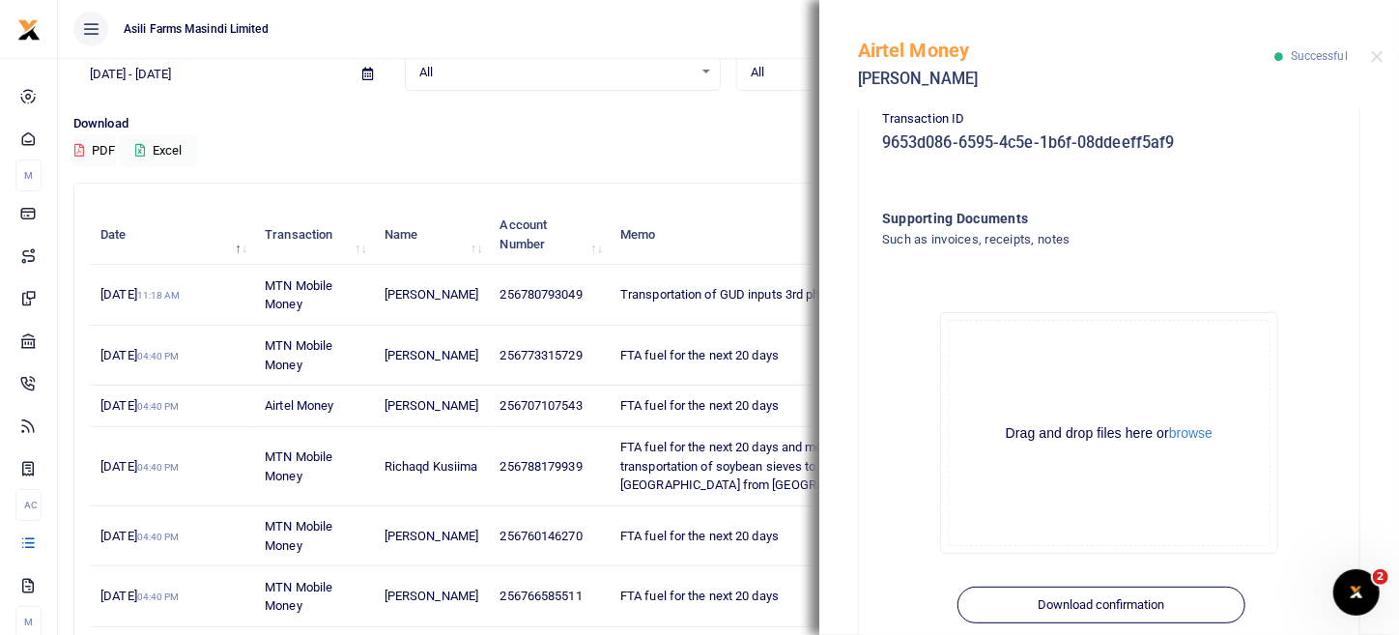
scroll to position [584, 0]
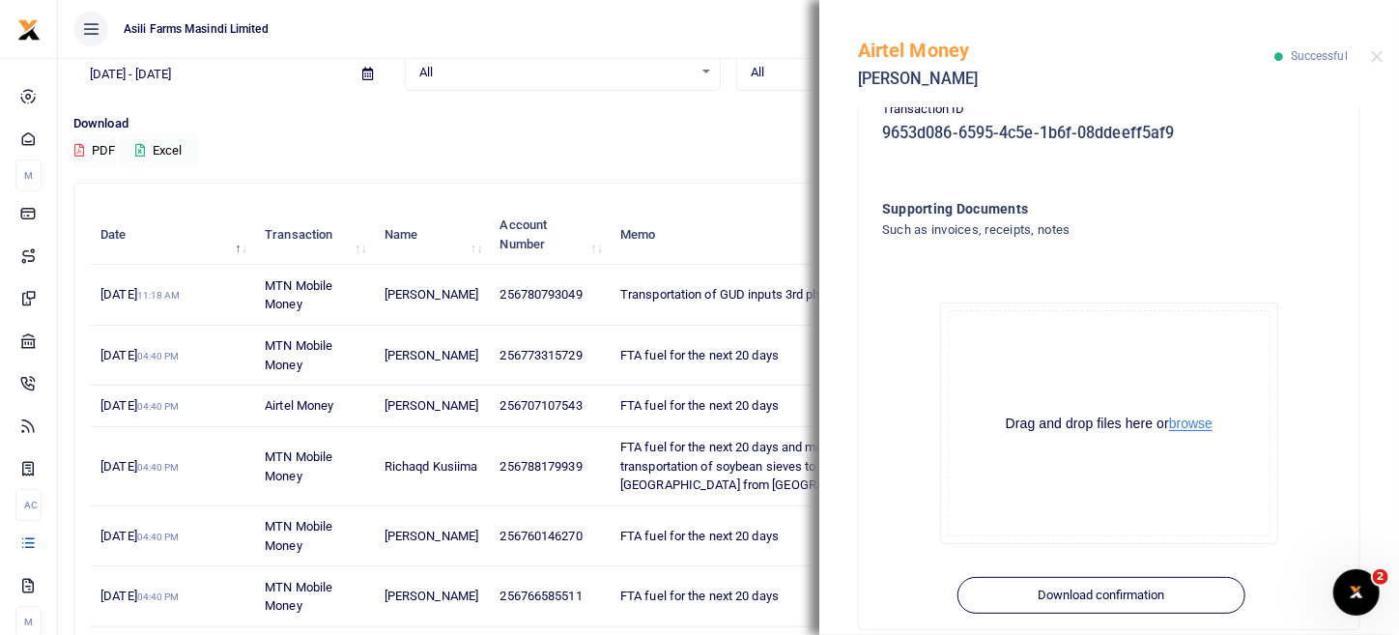
click at [1191, 422] on button "browse" at bounding box center [1190, 423] width 43 height 14
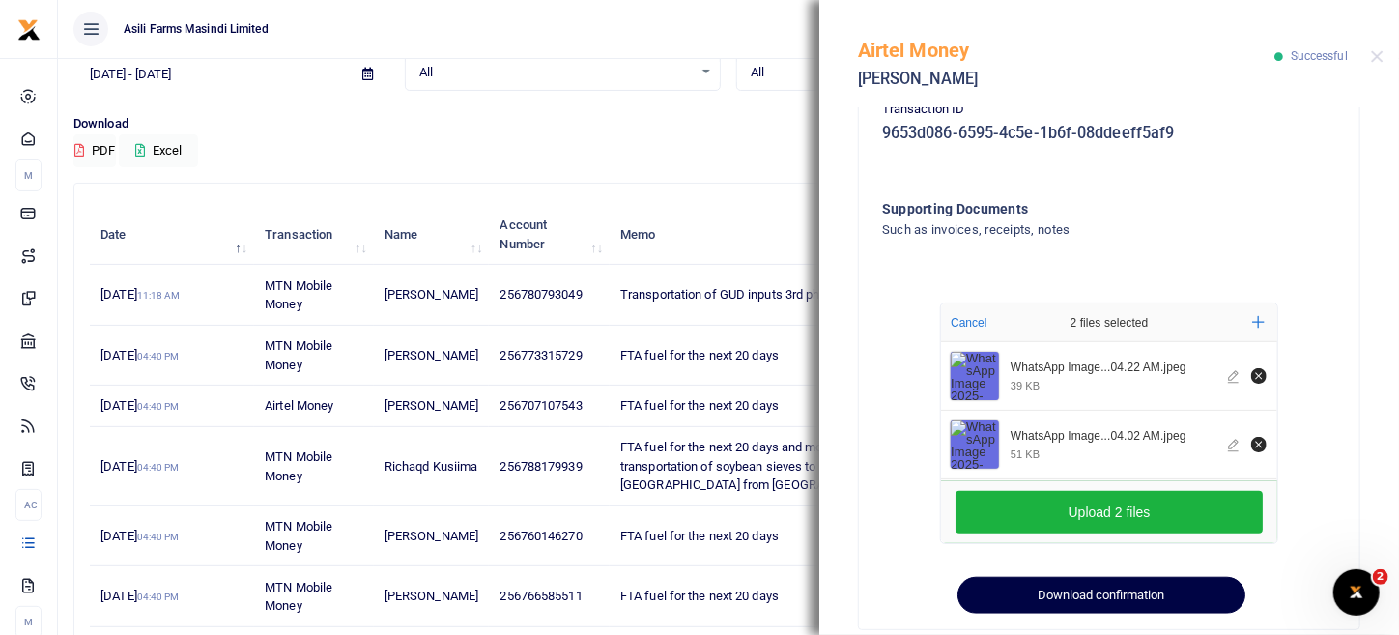
click at [1103, 596] on button "Download confirmation" at bounding box center [1100, 595] width 287 height 37
click at [1131, 595] on button "Download confirmation" at bounding box center [1100, 595] width 287 height 37
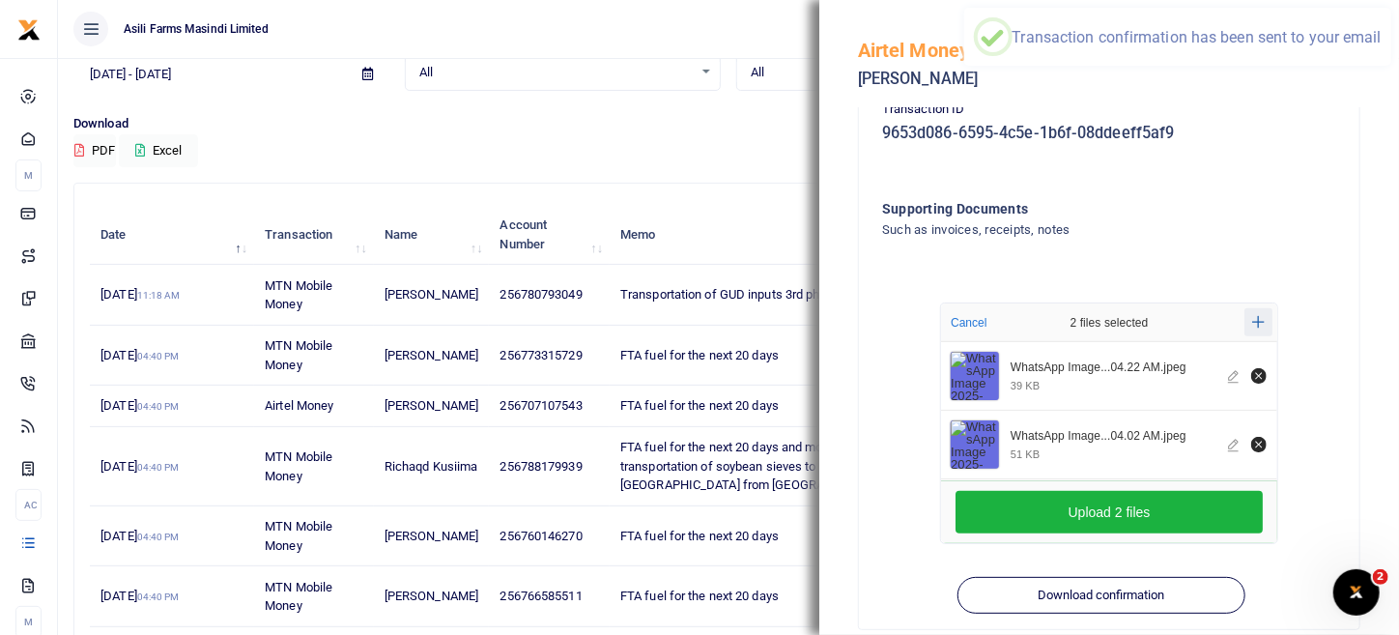
click at [1255, 320] on icon "Add more files" at bounding box center [1258, 322] width 13 height 14
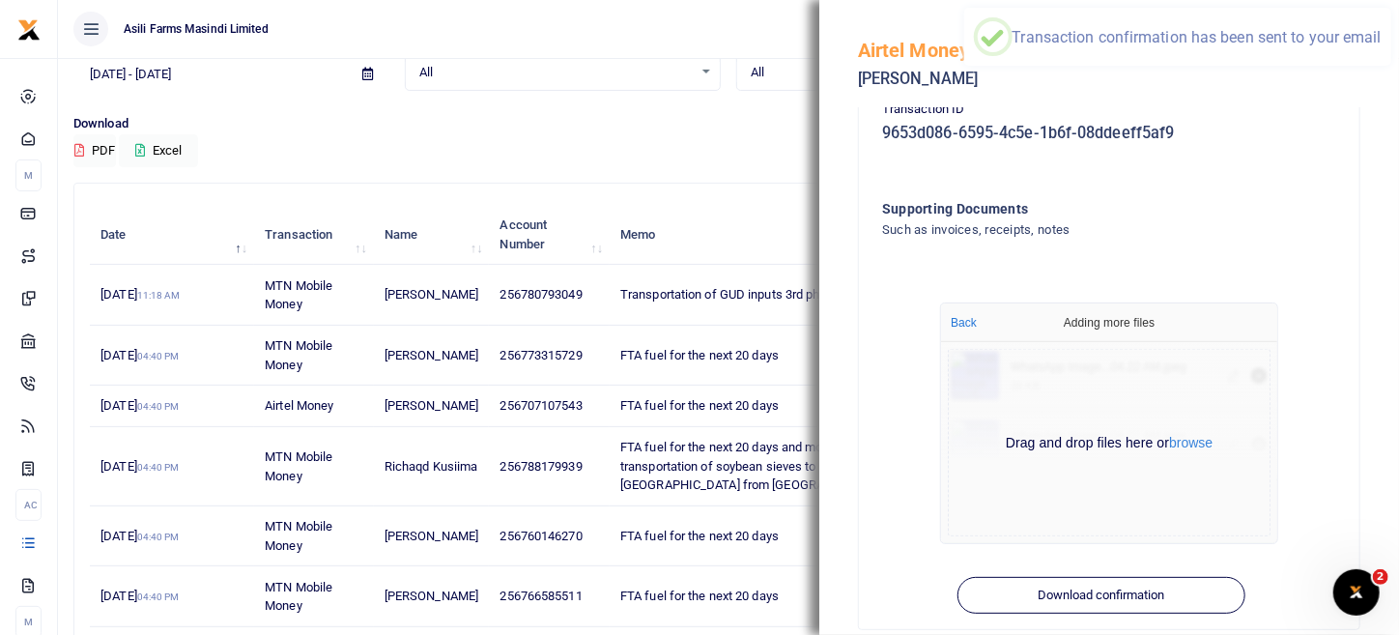
click at [1305, 268] on div "Supporting Documents Such as invoices, receipts, notes Drop your files here Can…" at bounding box center [1108, 382] width 469 height 369
click at [1208, 445] on button "browse" at bounding box center [1190, 443] width 43 height 14
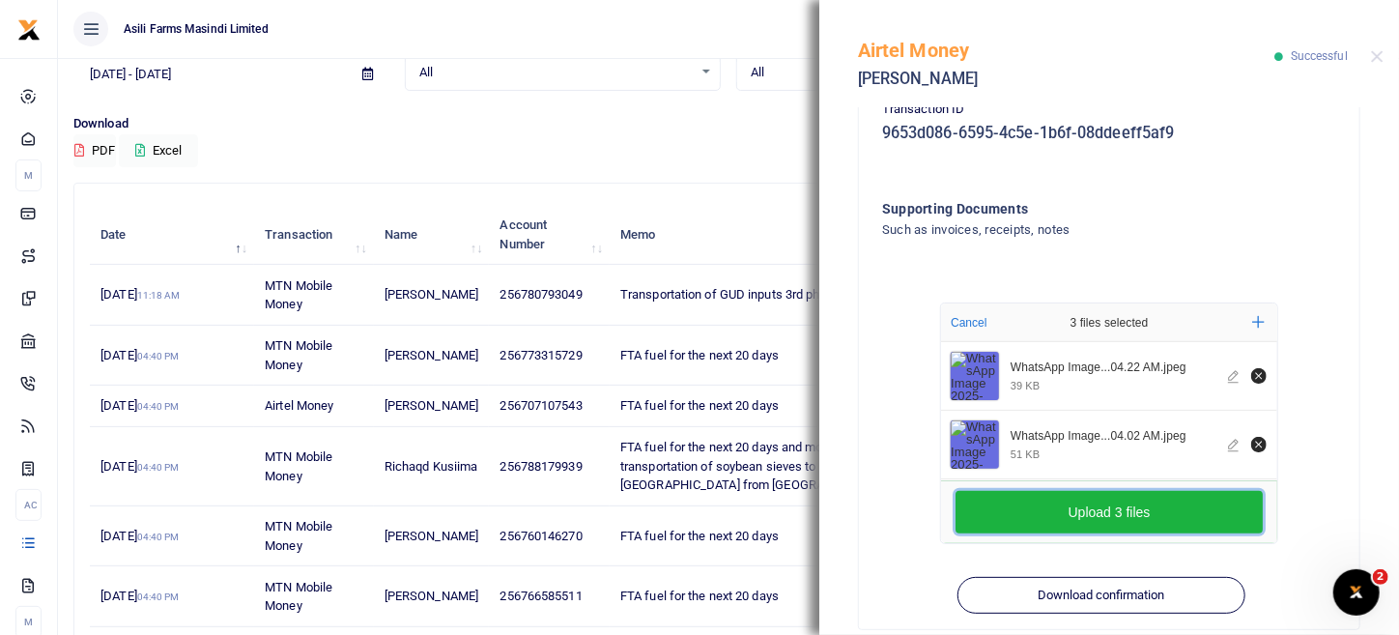
click at [1202, 514] on button "Upload 3 files" at bounding box center [1108, 512] width 307 height 43
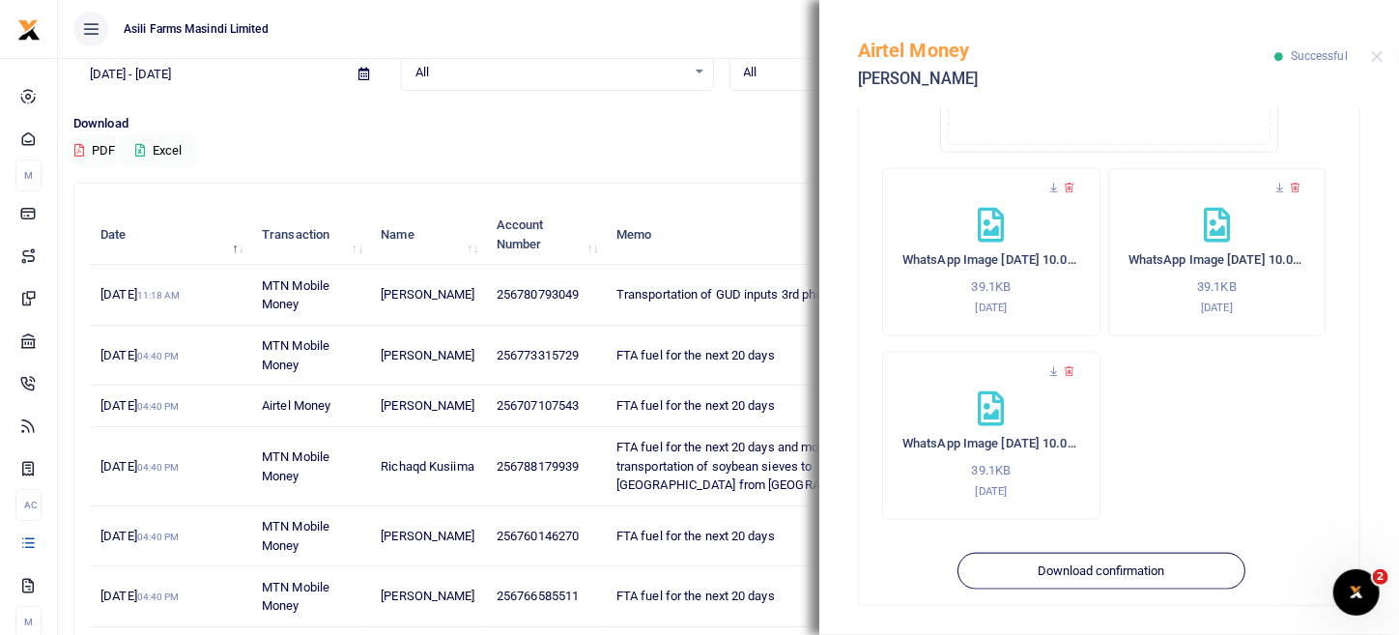
scroll to position [637, 0]
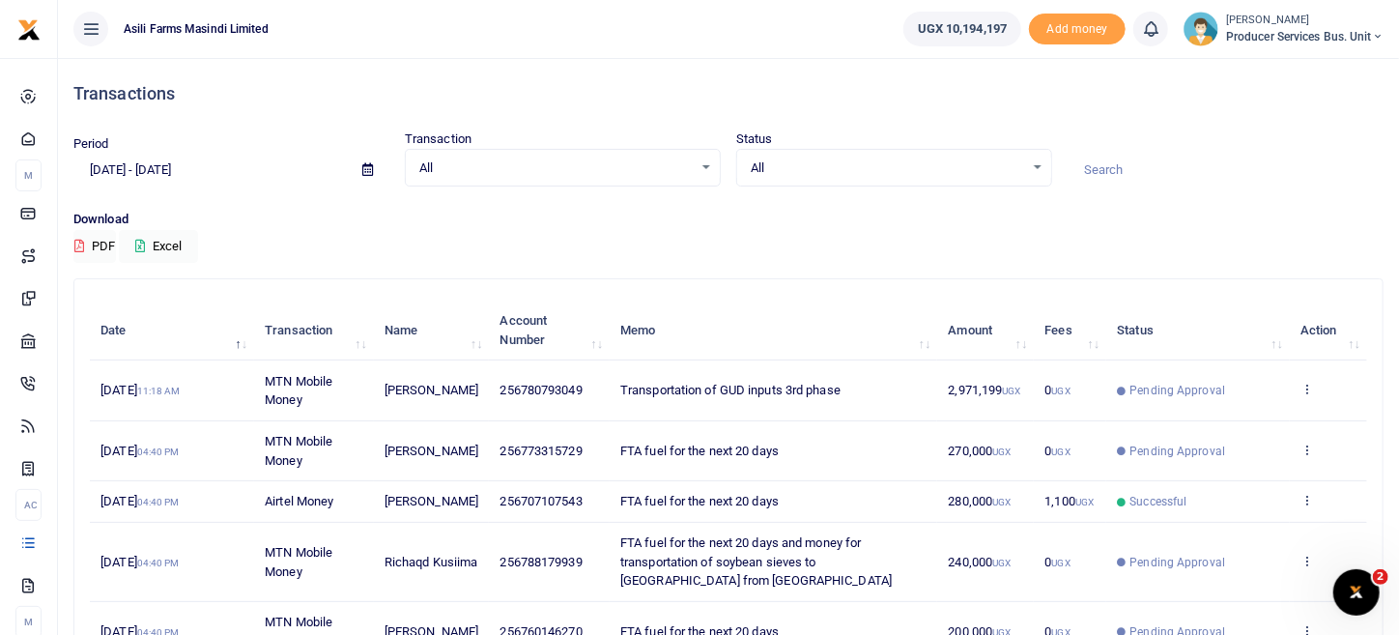
click at [1193, 115] on div "Transactions" at bounding box center [728, 93] width 1310 height 71
click at [1314, 386] on td "View details Send again" at bounding box center [1327, 390] width 77 height 60
click at [1305, 395] on link at bounding box center [1306, 390] width 13 height 14
click at [1265, 422] on link "View details" at bounding box center [1236, 421] width 153 height 27
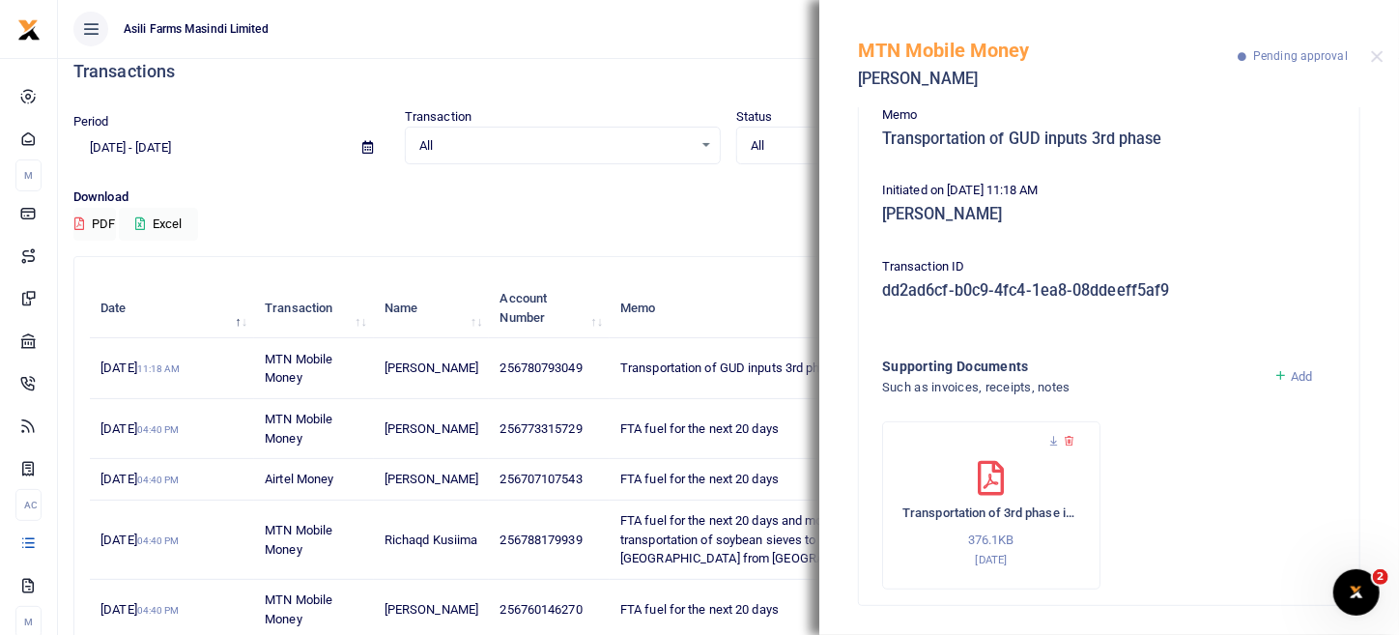
scroll to position [386, 0]
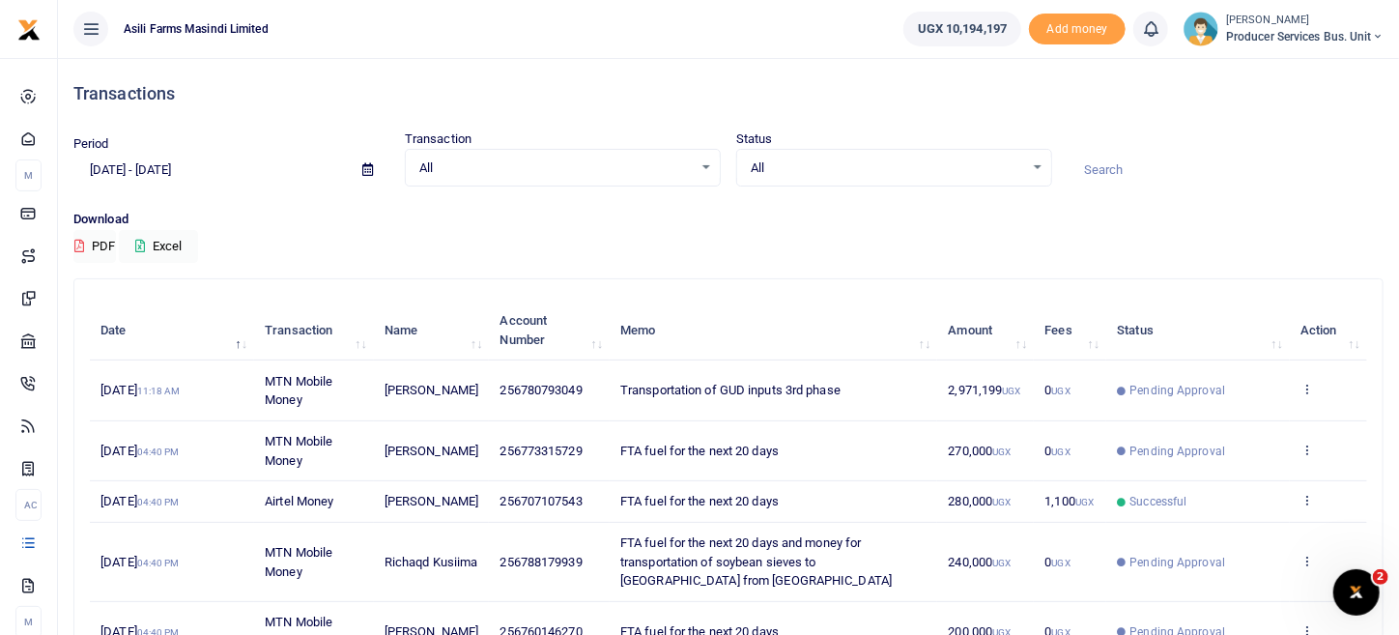
click at [1313, 386] on icon at bounding box center [1306, 389] width 13 height 14
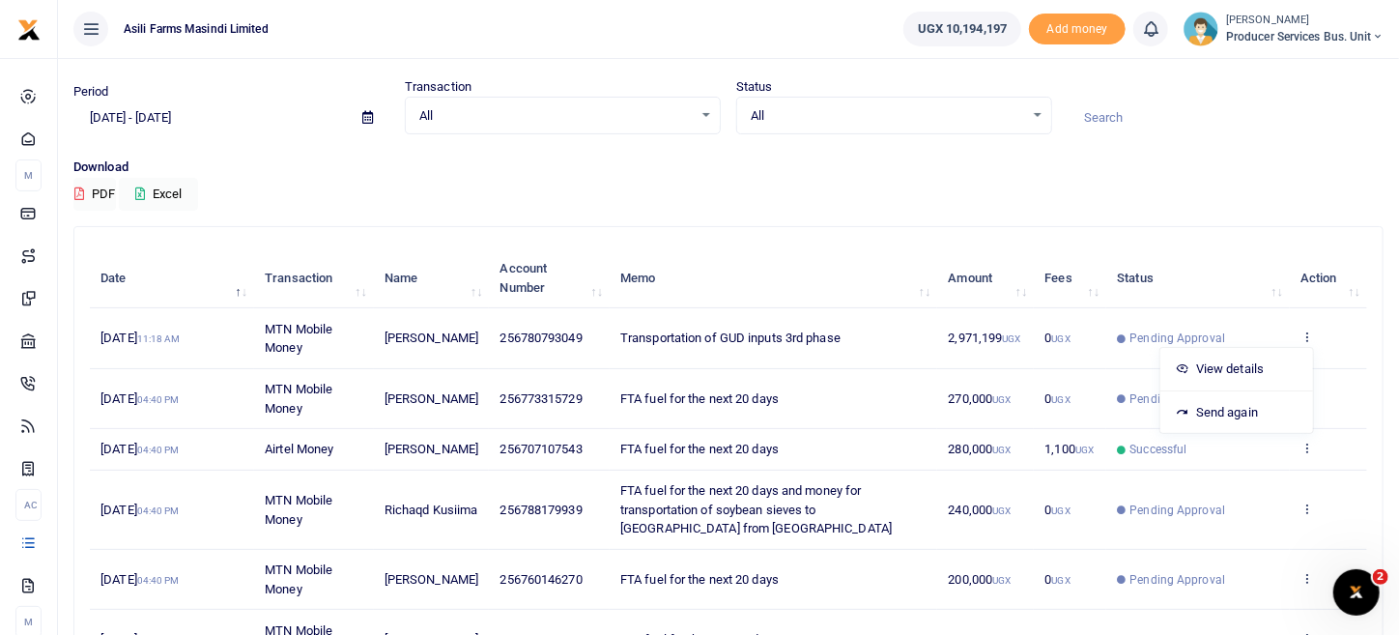
scroll to position [96, 0]
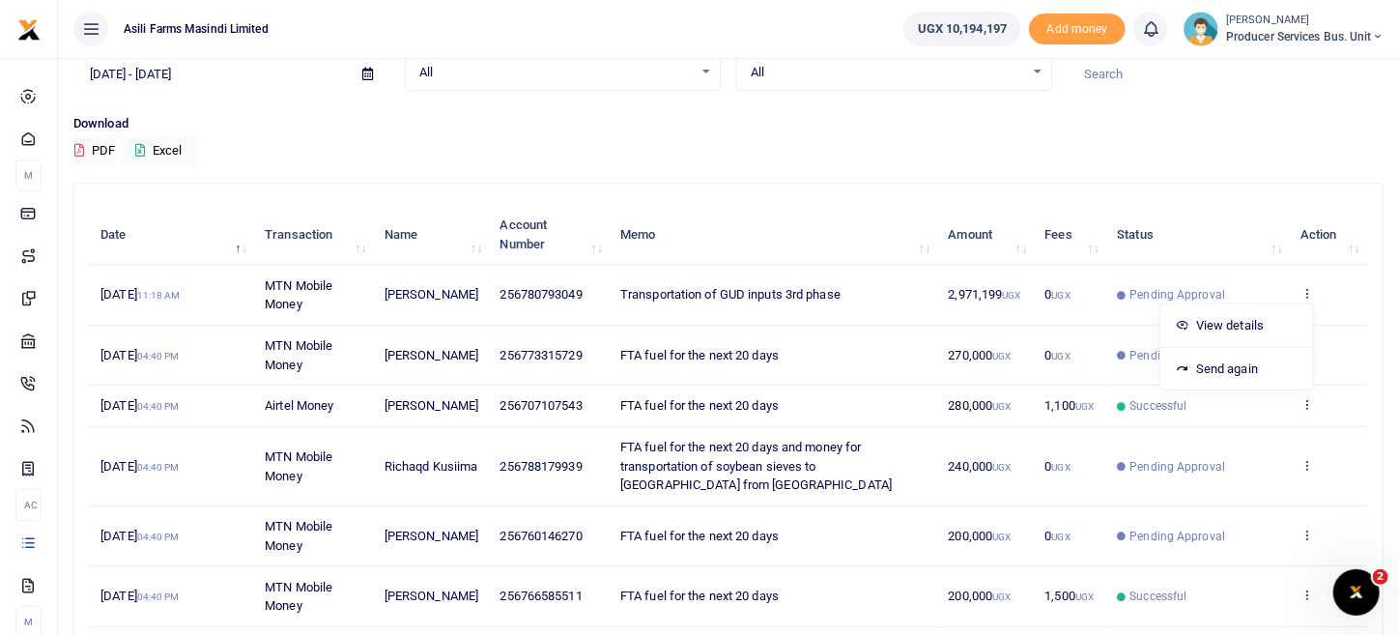
click at [1308, 410] on icon at bounding box center [1306, 404] width 13 height 14
click at [1231, 452] on link "View details" at bounding box center [1236, 445] width 153 height 27
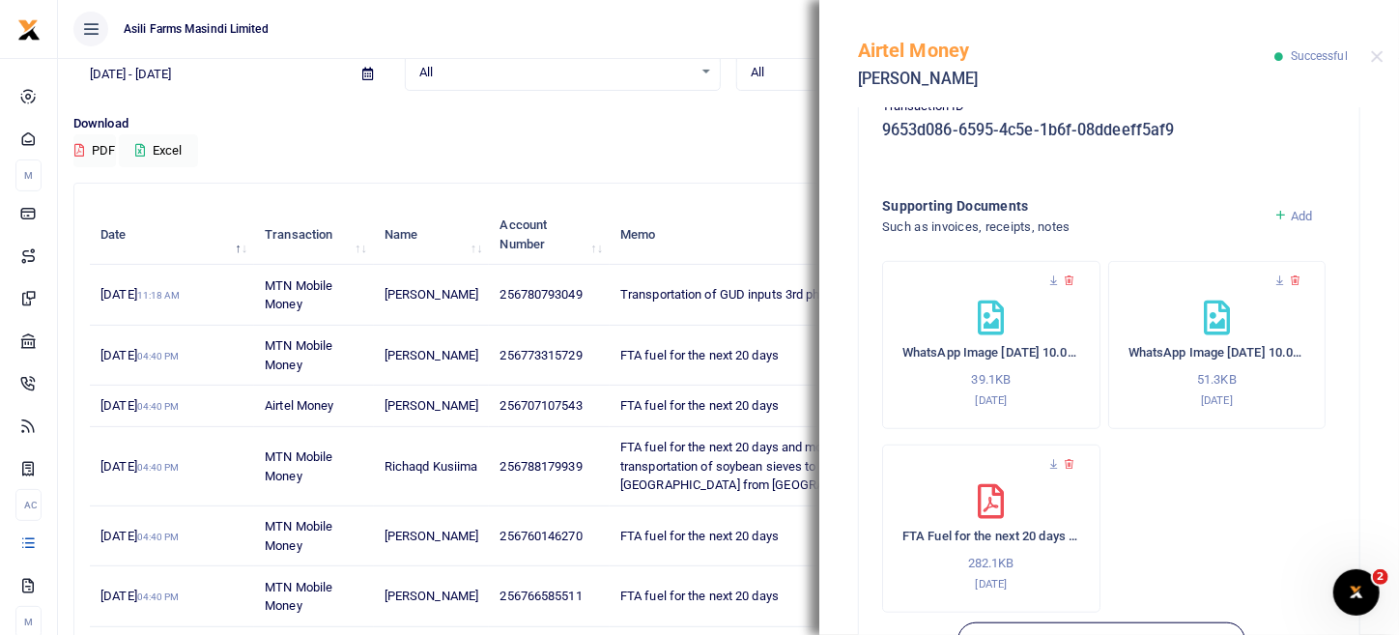
scroll to position [657, 0]
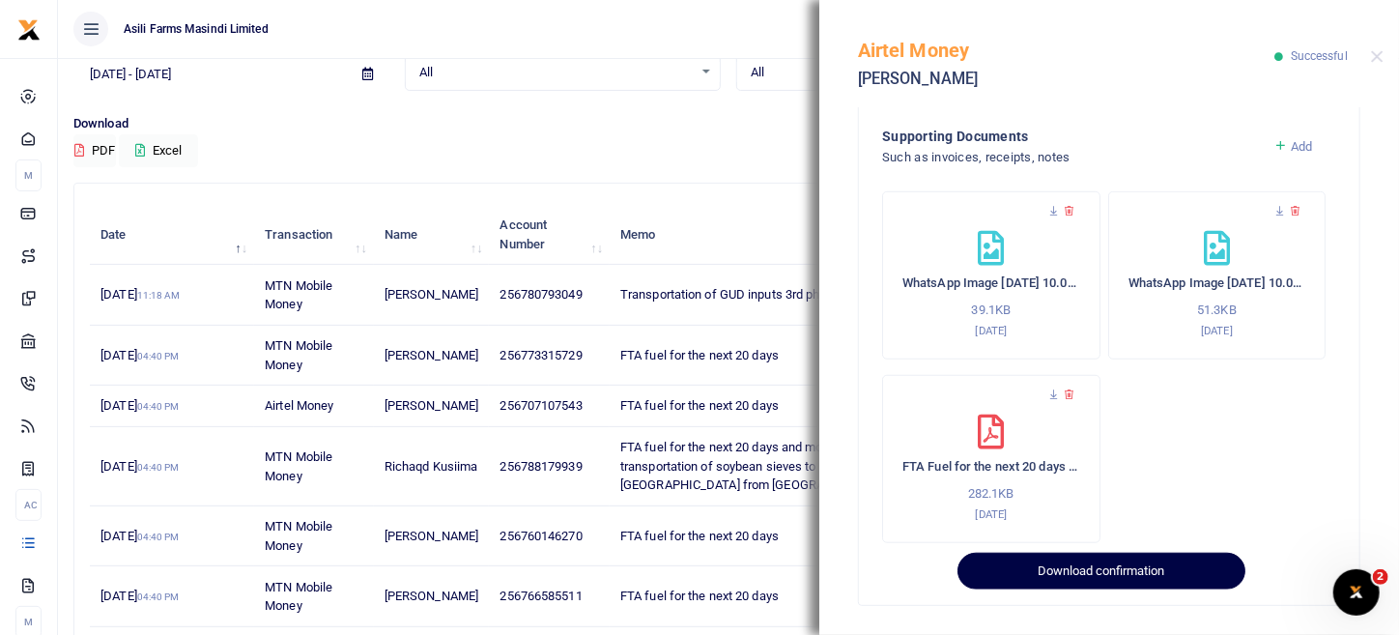
click at [1091, 569] on button "Download confirmation" at bounding box center [1100, 571] width 287 height 37
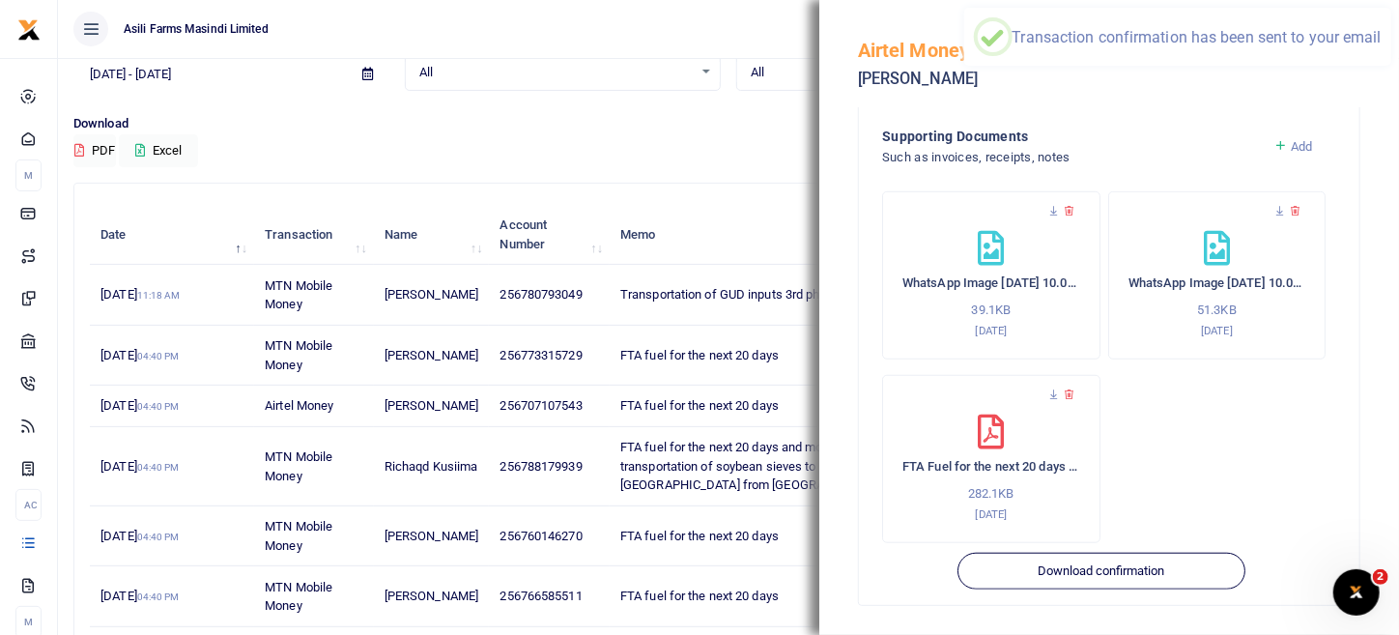
click at [1293, 149] on span "Add" at bounding box center [1300, 146] width 21 height 14
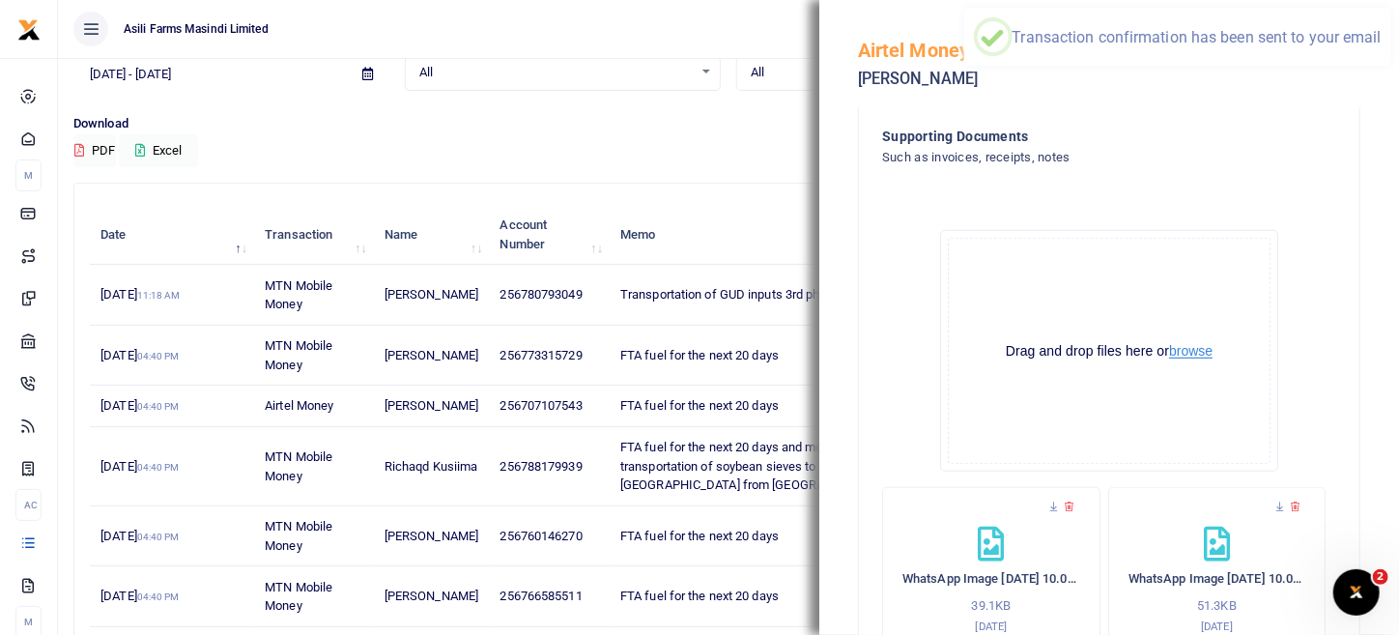
click at [1180, 347] on button "browse" at bounding box center [1190, 351] width 43 height 14
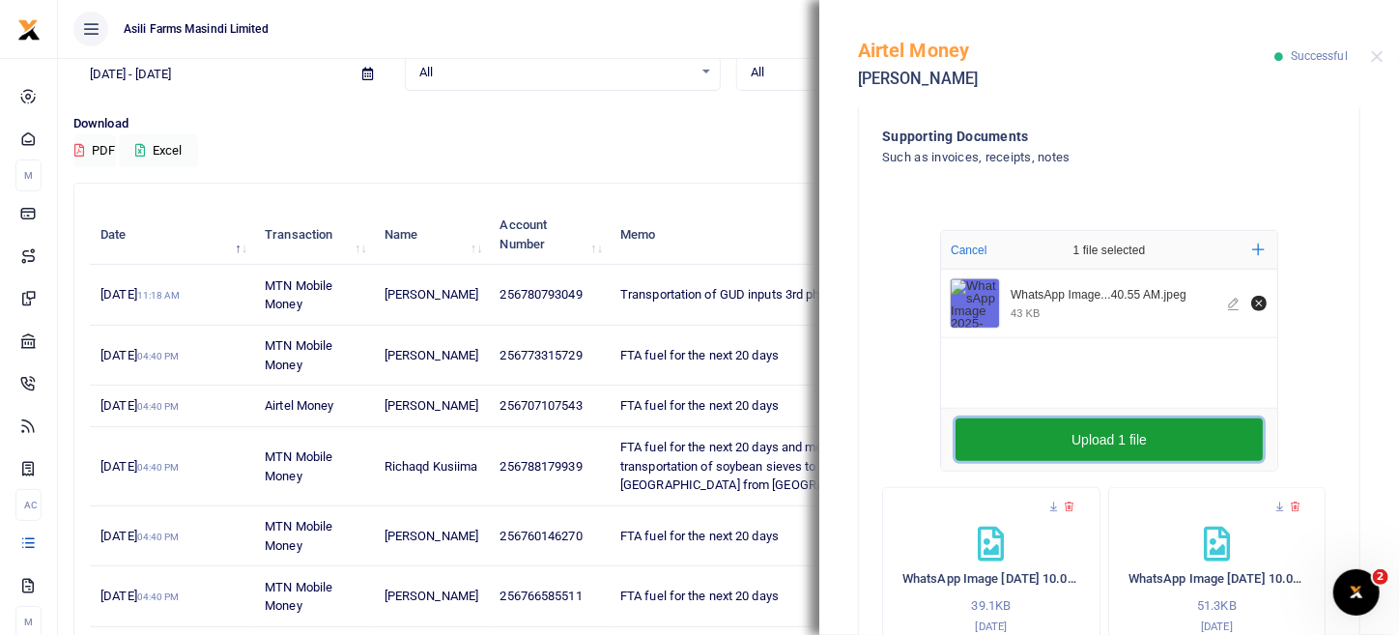
click at [1120, 437] on button "Upload 1 file" at bounding box center [1108, 439] width 307 height 43
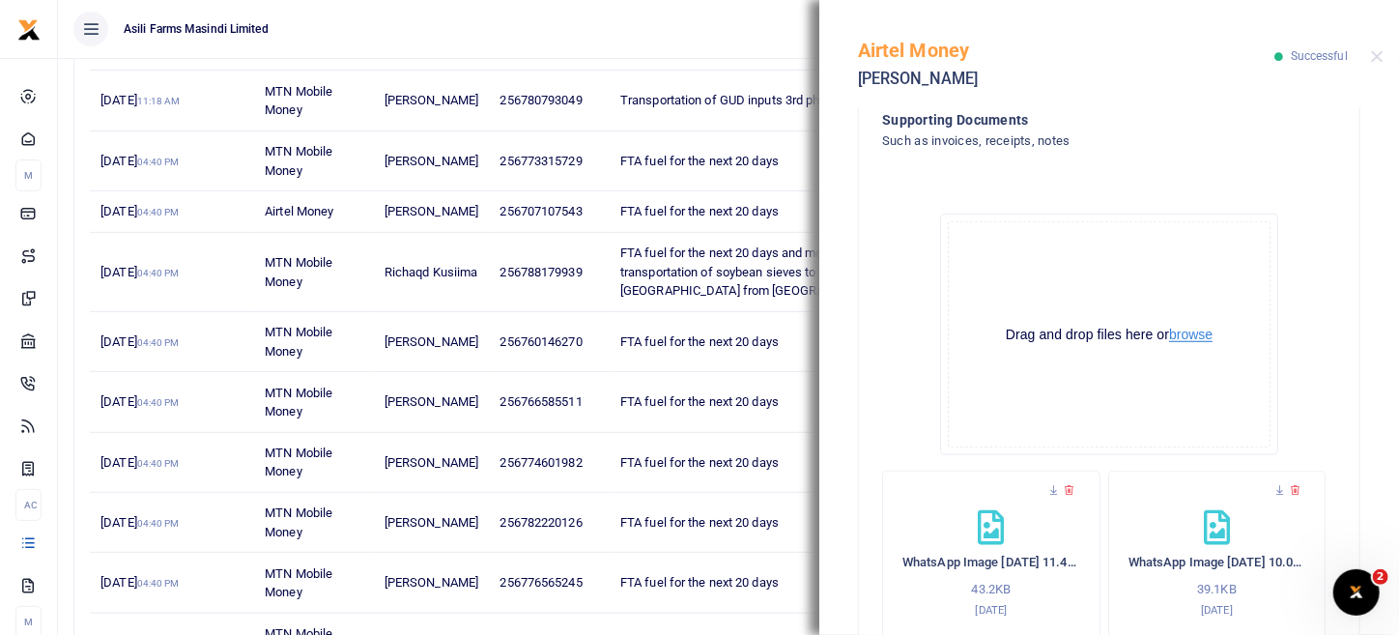
scroll to position [663, 0]
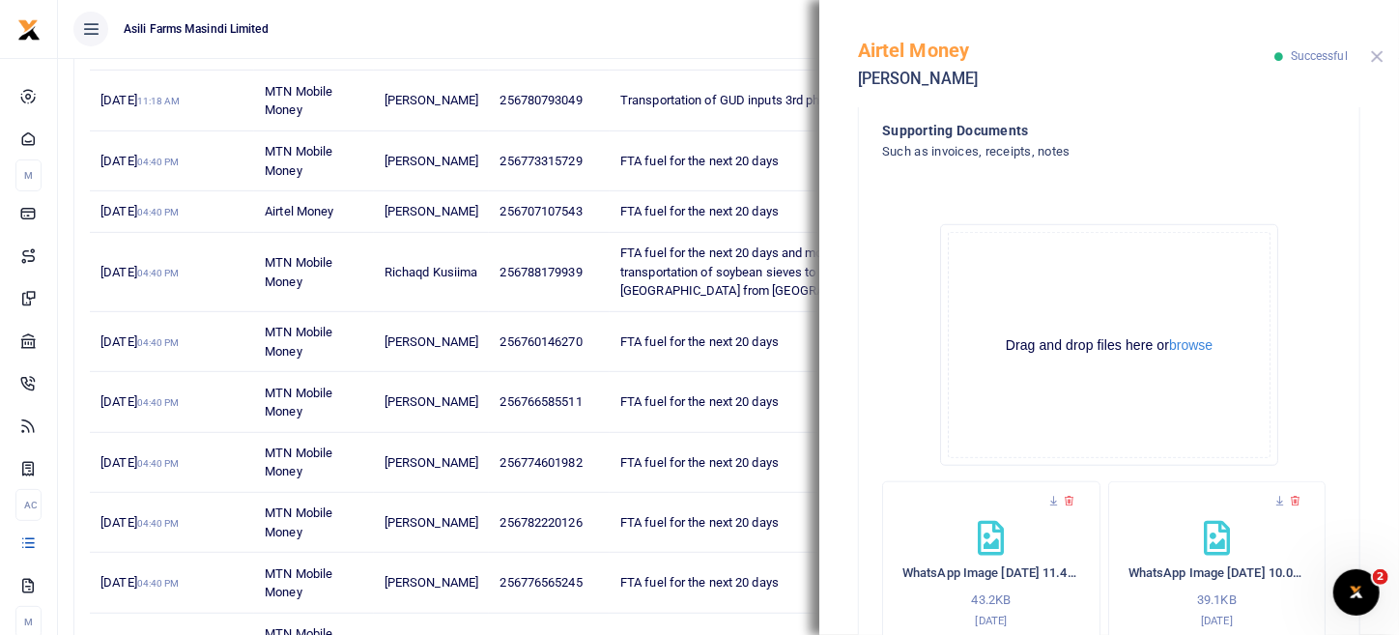
click at [1378, 56] on button "Close" at bounding box center [1377, 56] width 13 height 13
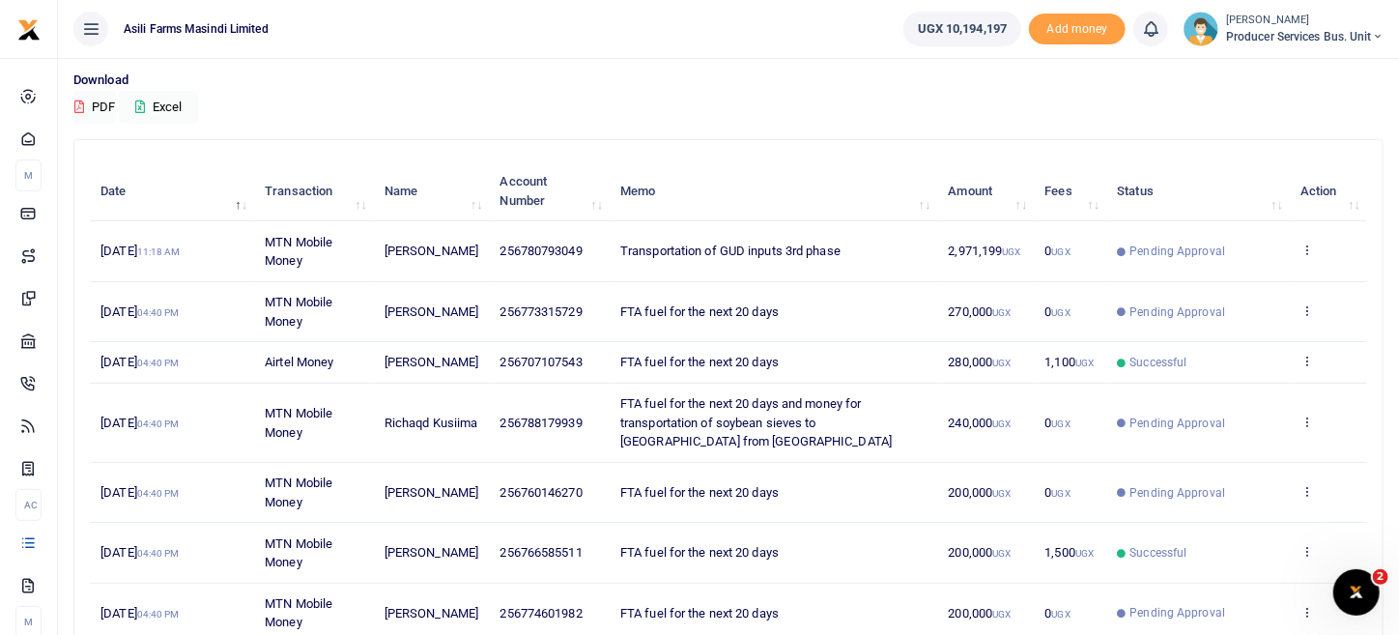
scroll to position [193, 0]
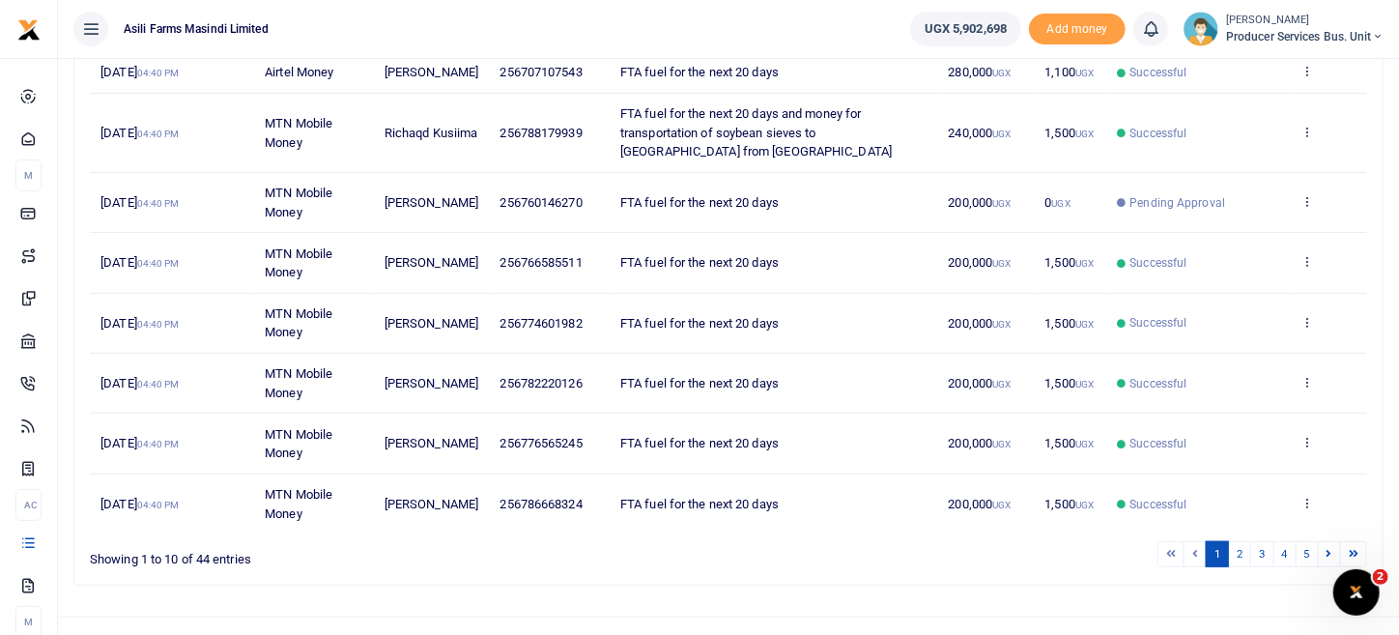
scroll to position [475, 0]
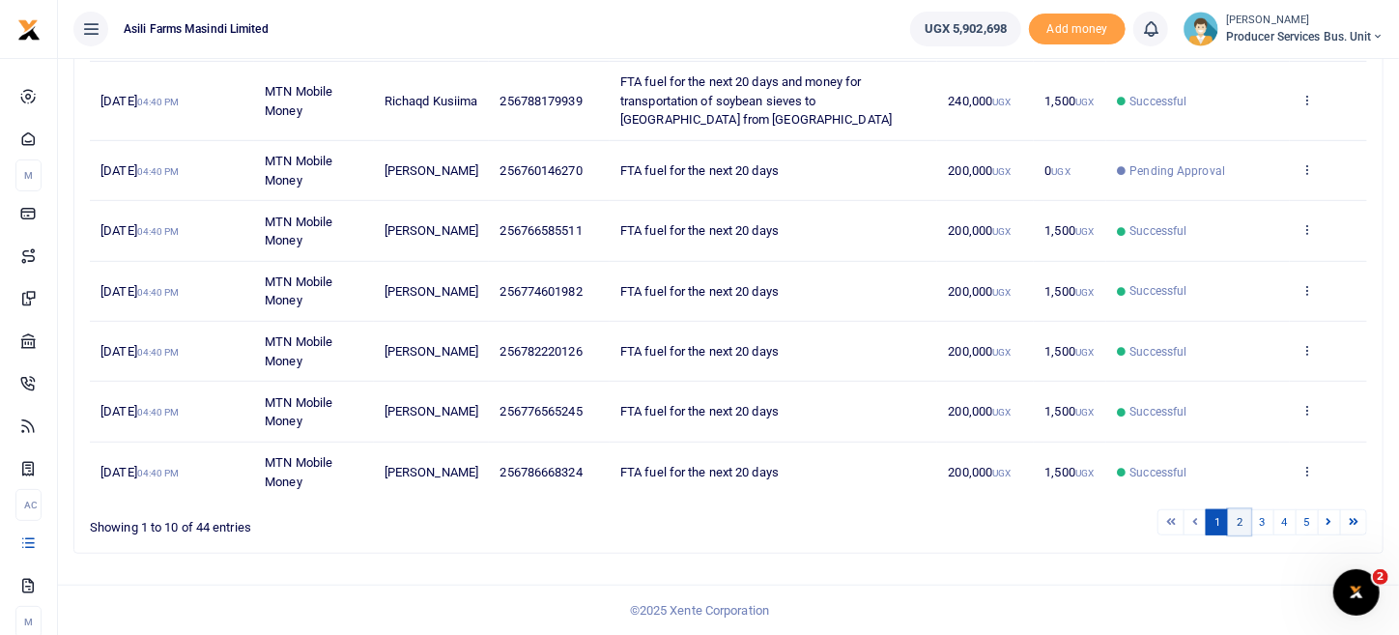
click at [1250, 520] on link "2" at bounding box center [1239, 522] width 23 height 26
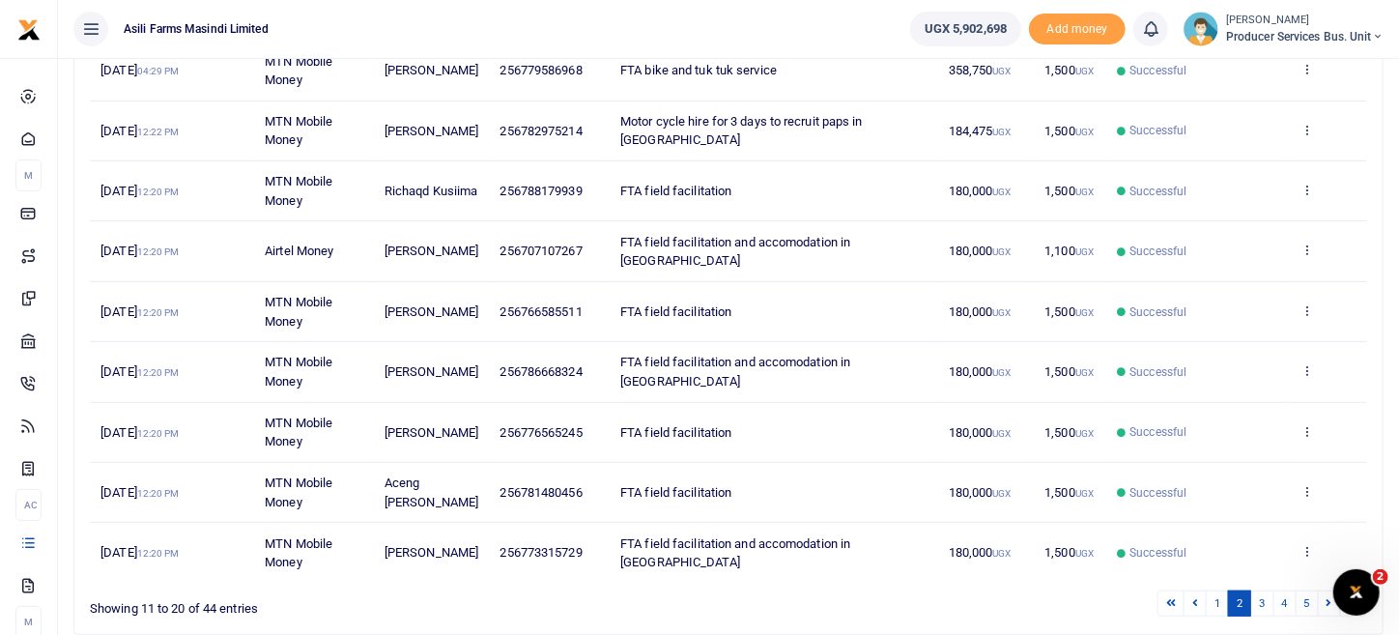
scroll to position [418, 0]
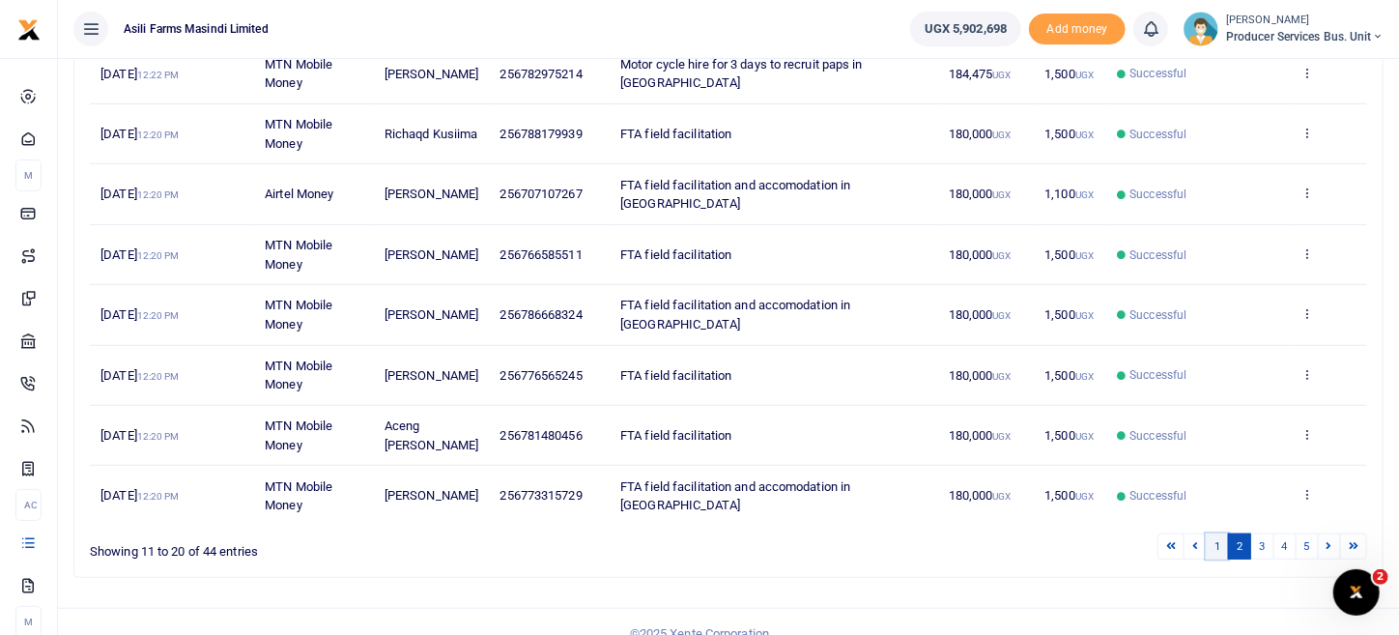
click at [1227, 533] on link "1" at bounding box center [1216, 546] width 23 height 26
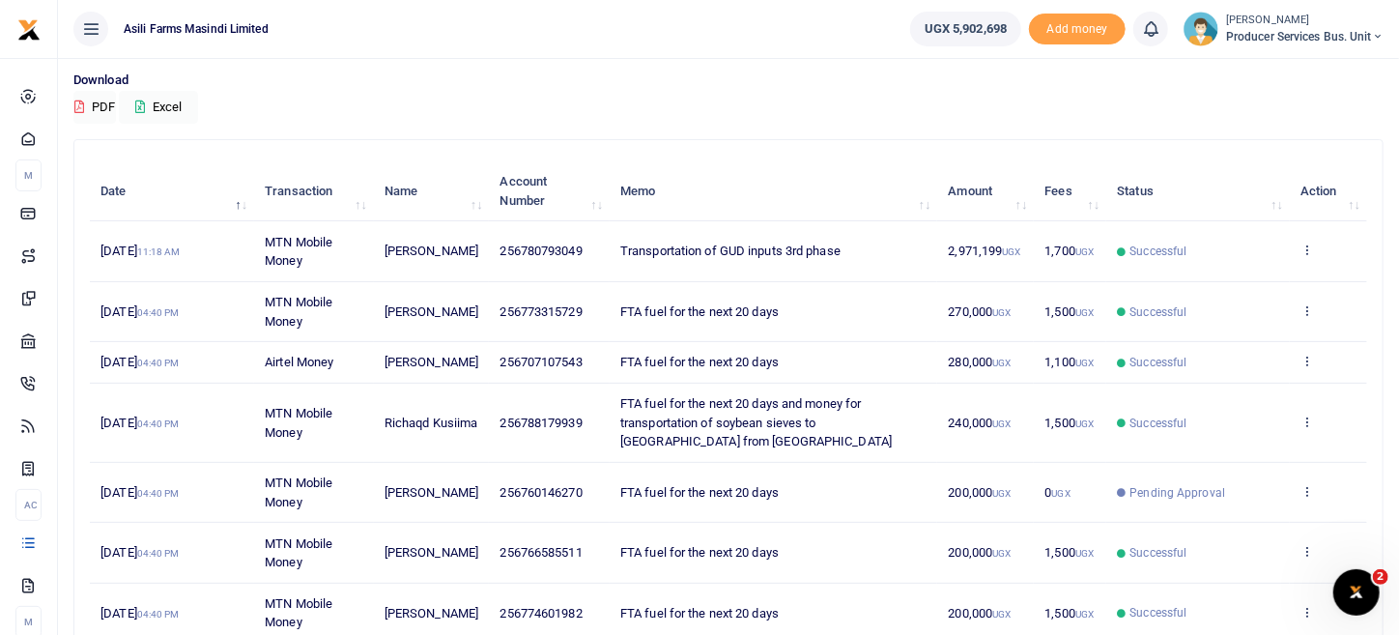
scroll to position [128, 0]
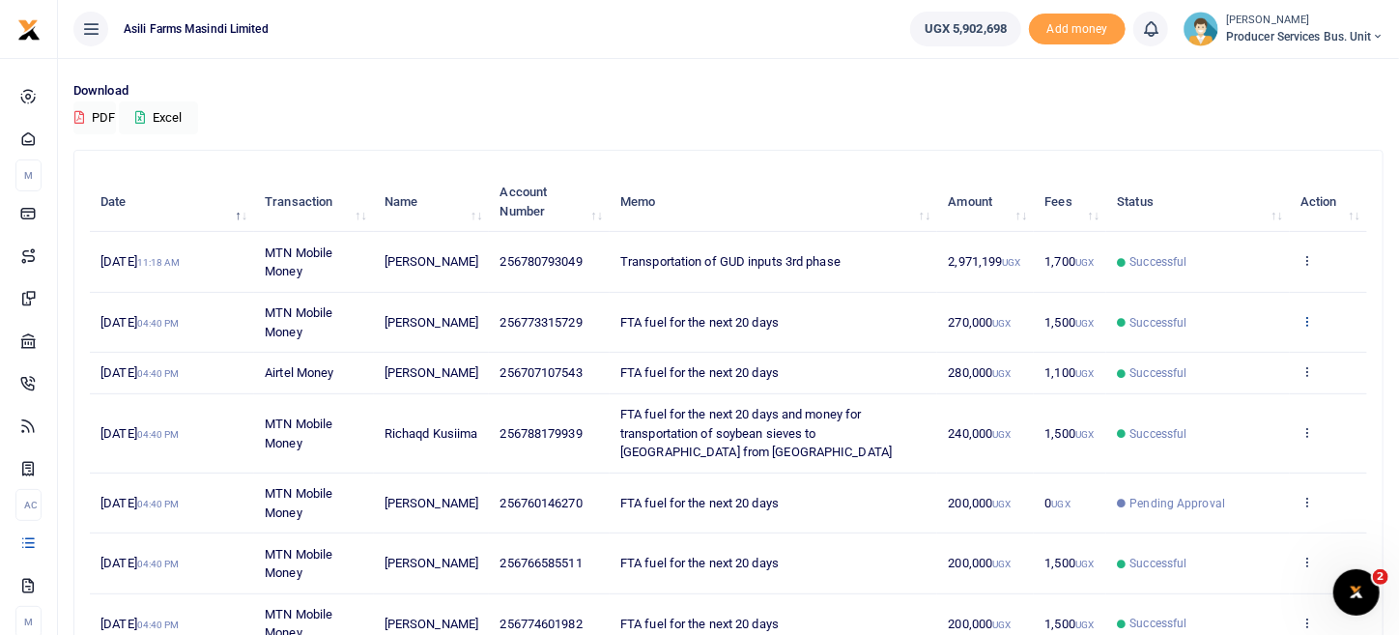
click at [1306, 316] on icon at bounding box center [1306, 321] width 13 height 14
